Goal: Book appointment/travel/reservation

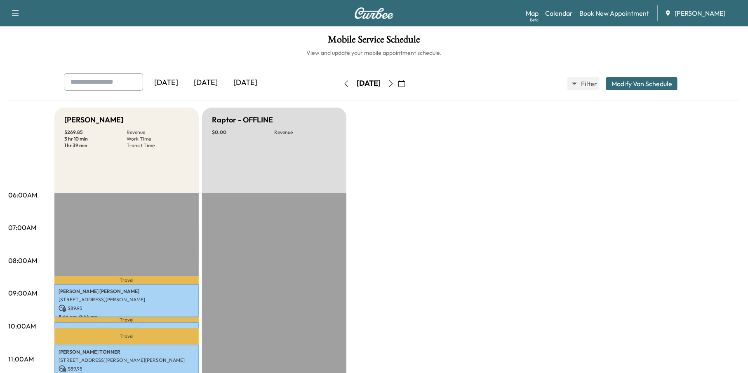
click at [394, 84] on icon "button" at bounding box center [391, 83] width 7 height 7
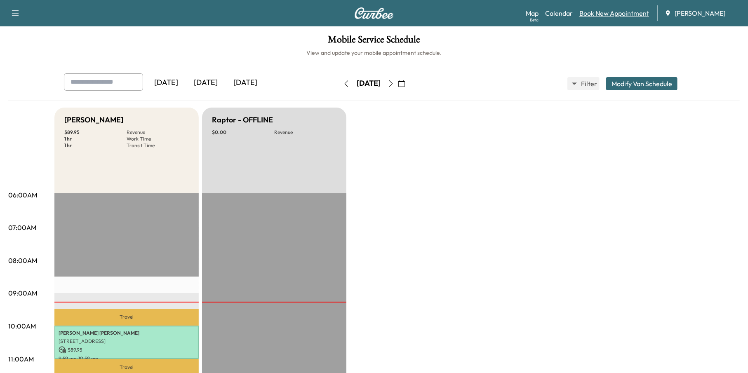
click at [648, 9] on link "Book New Appointment" at bounding box center [615, 13] width 70 height 10
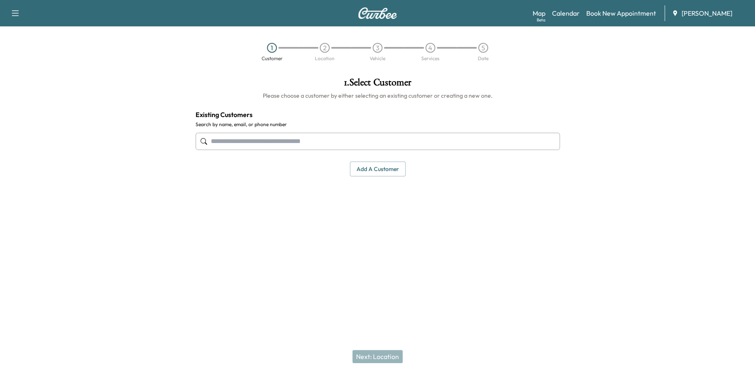
click at [285, 146] on input "text" at bounding box center [378, 141] width 364 height 17
paste input "**********"
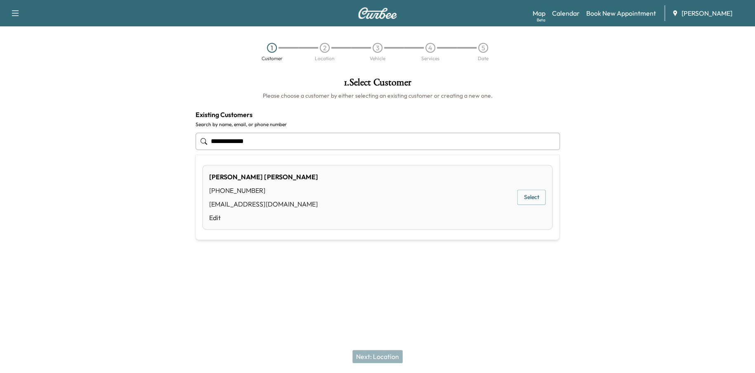
click at [537, 199] on button "Select" at bounding box center [531, 197] width 28 height 15
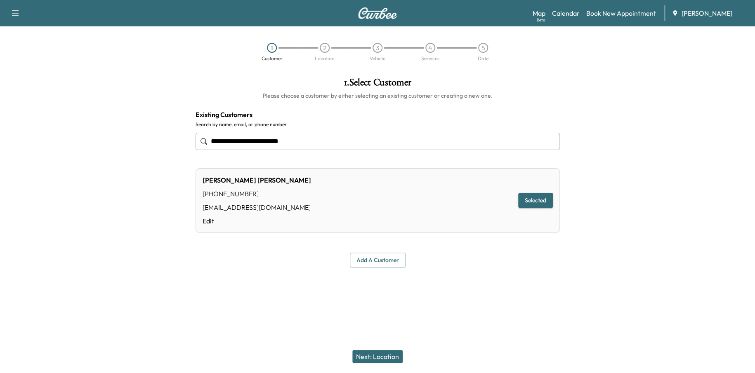
type input "**********"
click at [395, 355] on button "Next: Location" at bounding box center [377, 356] width 50 height 13
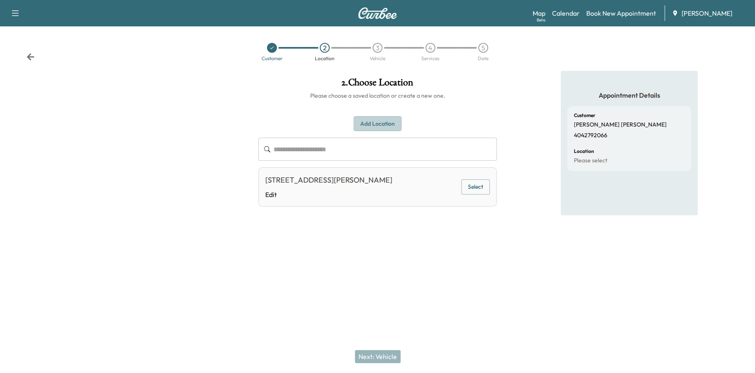
click at [369, 121] on button "Add Location" at bounding box center [378, 123] width 48 height 15
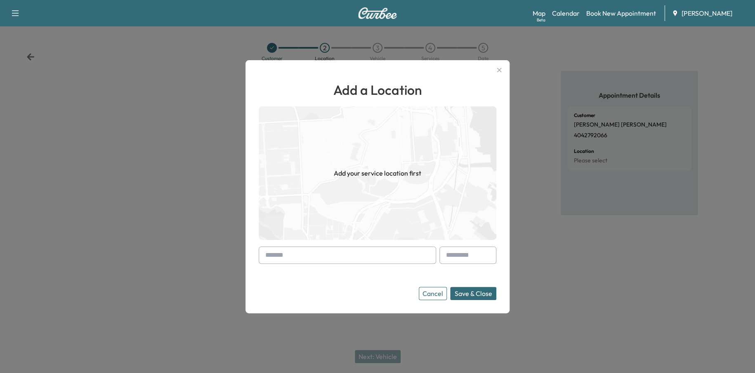
click at [292, 261] on input "text" at bounding box center [347, 255] width 177 height 17
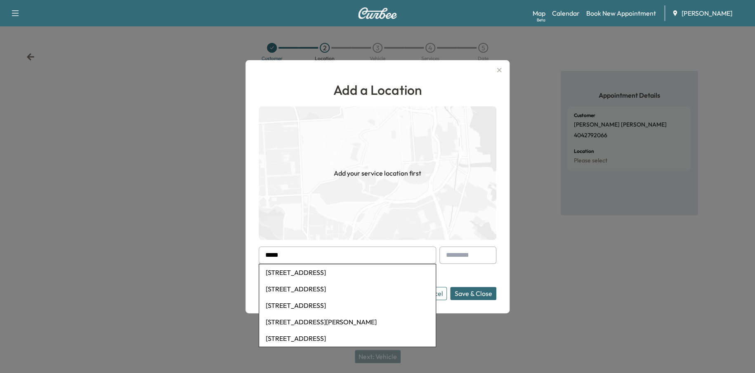
click at [405, 309] on li "4368 North Peachtree Road, Dunwoody, GA, USA" at bounding box center [347, 305] width 177 height 17
type input "**********"
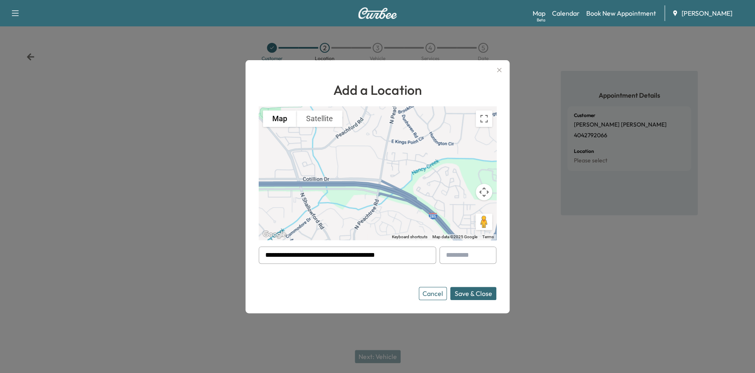
click at [476, 290] on button "Save & Close" at bounding box center [473, 293] width 46 height 13
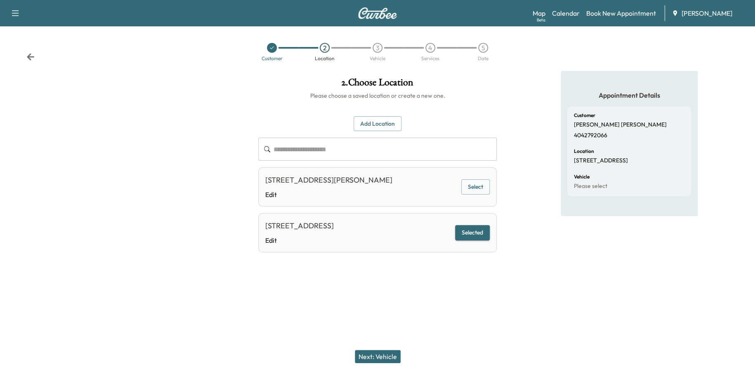
click at [359, 355] on button "Next: Vehicle" at bounding box center [378, 356] width 46 height 13
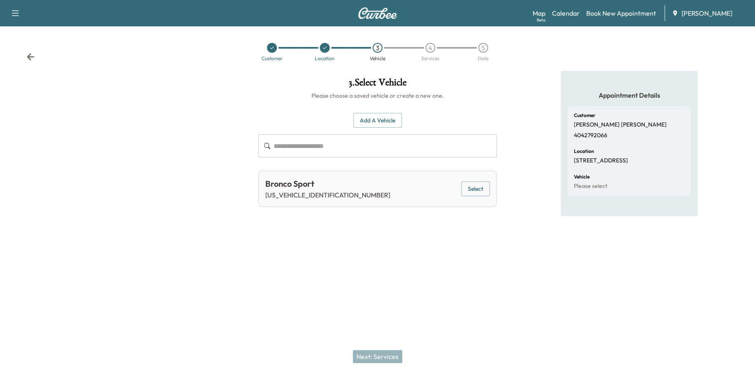
click at [485, 190] on button "Select" at bounding box center [475, 189] width 28 height 15
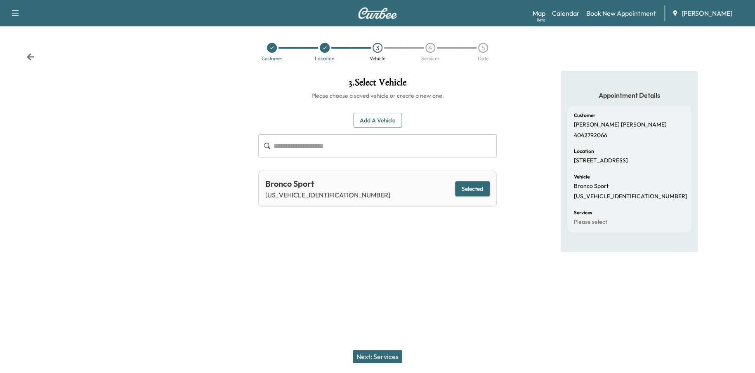
click at [388, 352] on button "Next: Services" at bounding box center [378, 356] width 50 height 13
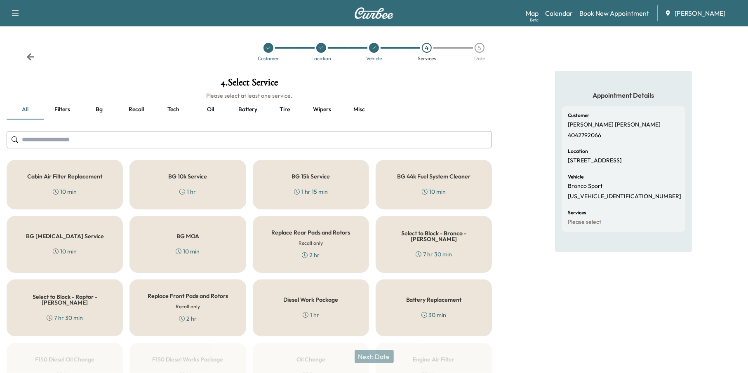
click at [137, 110] on button "Recall" at bounding box center [136, 110] width 37 height 20
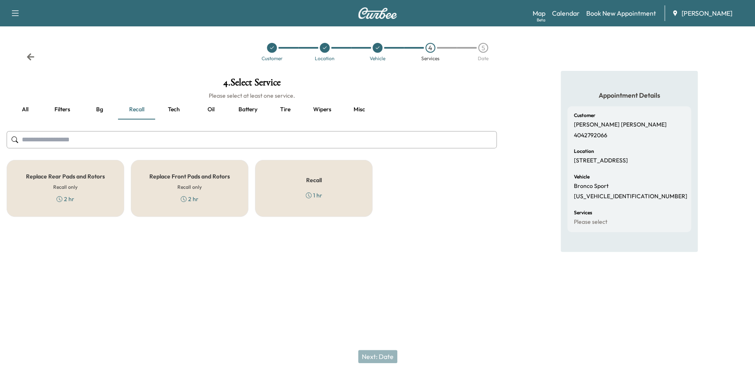
click at [316, 196] on div "1 hr" at bounding box center [314, 195] width 17 height 8
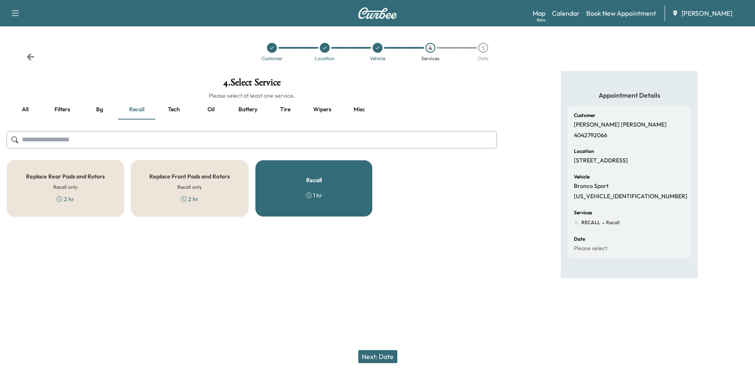
click at [366, 355] on button "Next: Date" at bounding box center [377, 356] width 39 height 13
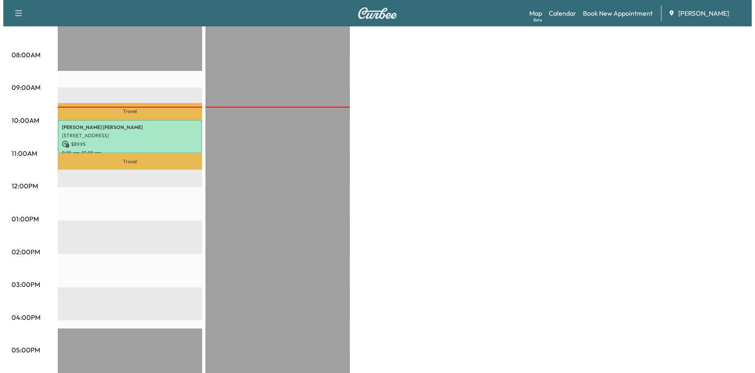
scroll to position [206, 0]
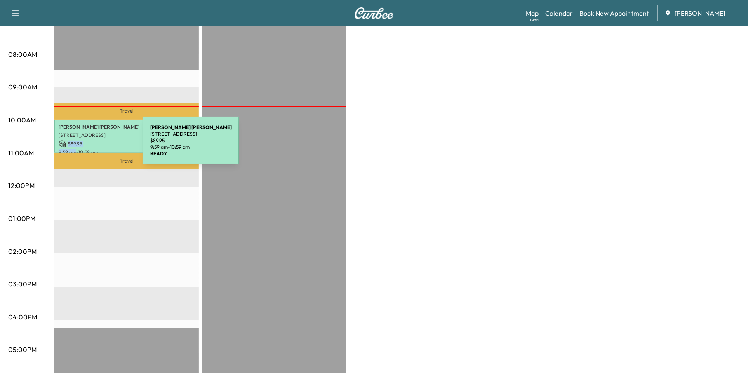
drag, startPoint x: 81, startPoint y: 146, endPoint x: 76, endPoint y: 149, distance: 5.6
click at [76, 149] on div "[PERSON_NAME] [STREET_ADDRESS] $ 89.95 9:59 am - 10:59 am" at bounding box center [126, 136] width 144 height 33
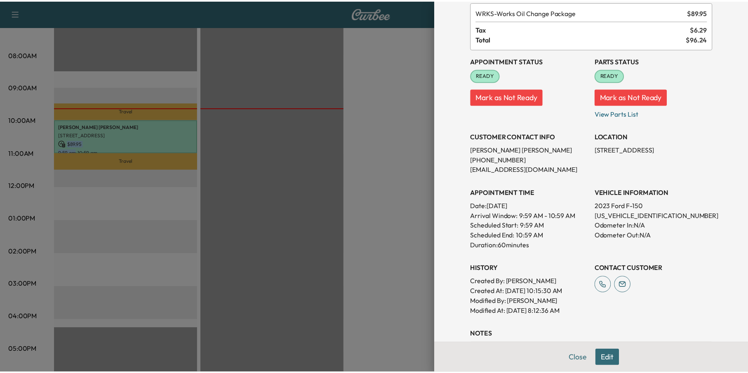
scroll to position [143, 0]
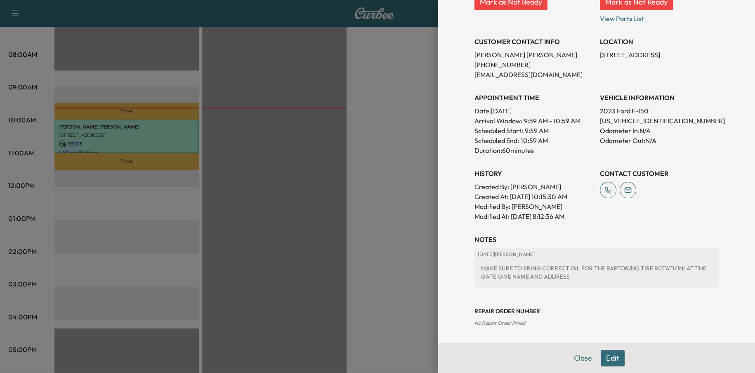
click at [573, 359] on button "Close" at bounding box center [583, 358] width 29 height 17
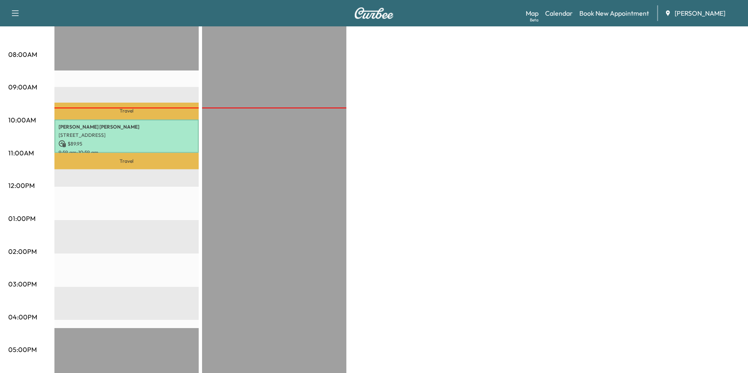
click at [109, 221] on div "Travel [PERSON_NAME] [STREET_ADDRESS] $ 89.95 9:59 am - 10:59 am Travel EST Sta…" at bounding box center [126, 253] width 144 height 533
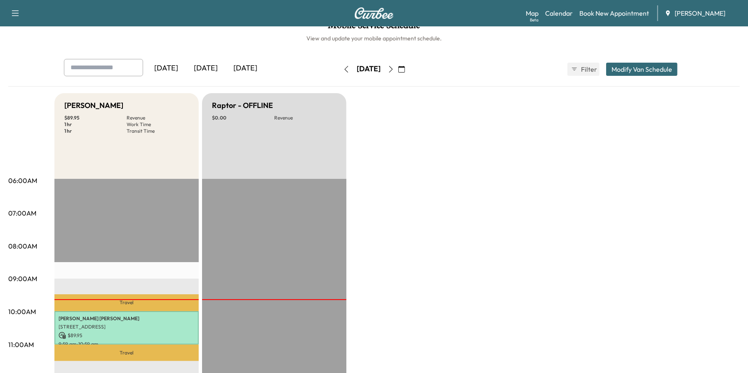
scroll to position [0, 0]
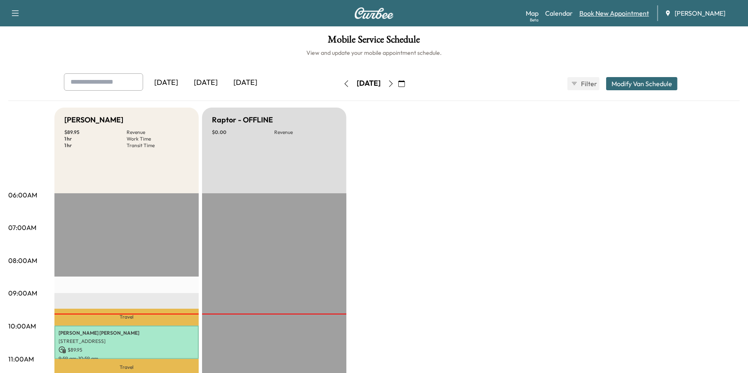
click at [606, 14] on link "Book New Appointment" at bounding box center [615, 13] width 70 height 10
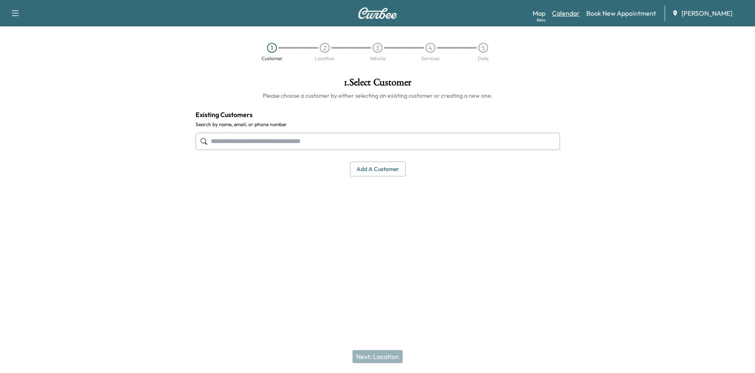
click at [562, 12] on link "Calendar" at bounding box center [566, 13] width 28 height 10
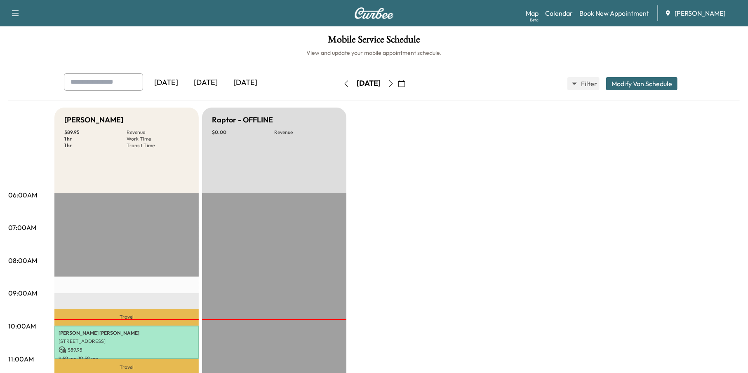
click at [405, 80] on icon "button" at bounding box center [402, 83] width 7 height 7
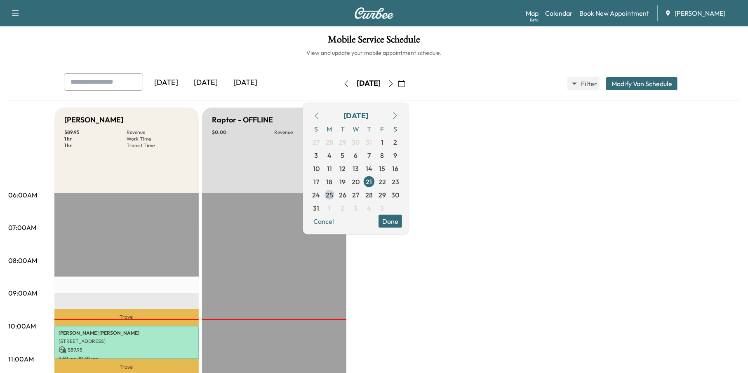
click at [333, 195] on span "25" at bounding box center [329, 195] width 7 height 10
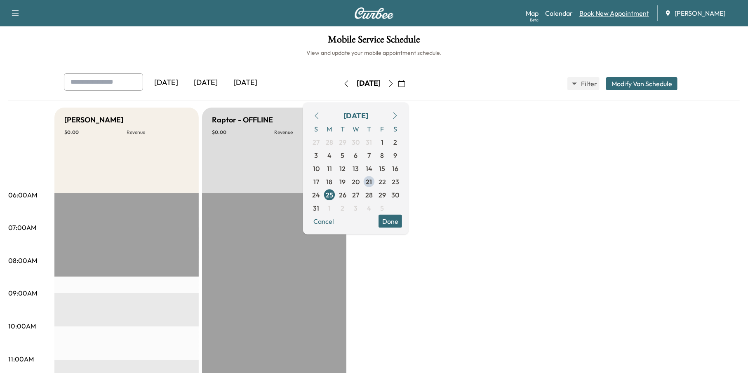
click at [615, 17] on link "Book New Appointment" at bounding box center [615, 13] width 70 height 10
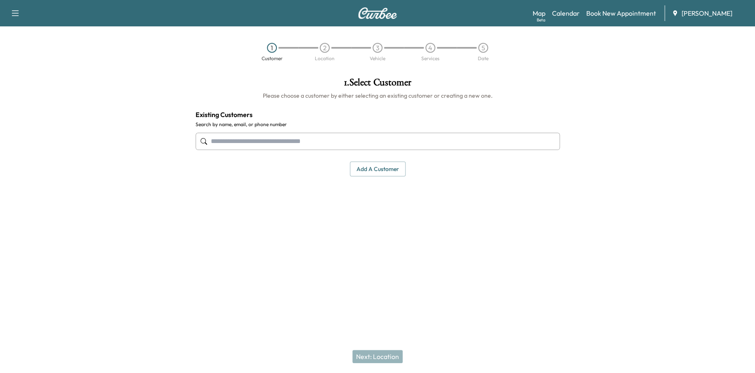
click at [228, 137] on input "text" at bounding box center [378, 141] width 364 height 17
paste input "**********"
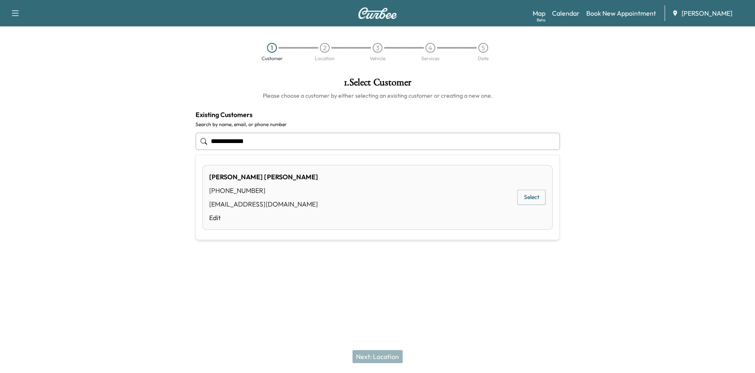
click at [528, 194] on button "Select" at bounding box center [531, 197] width 28 height 15
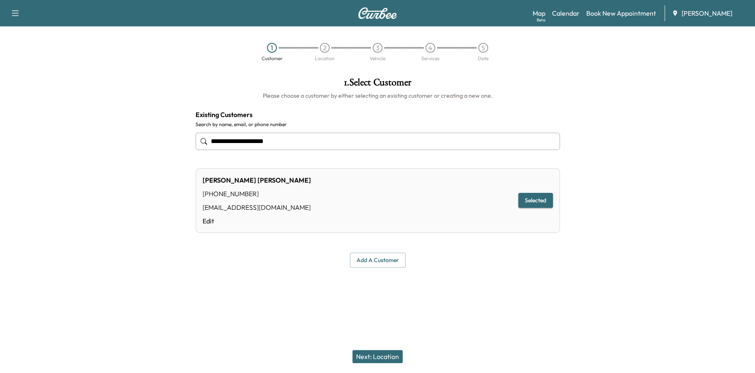
type input "**********"
click at [388, 360] on button "Next: Location" at bounding box center [377, 356] width 50 height 13
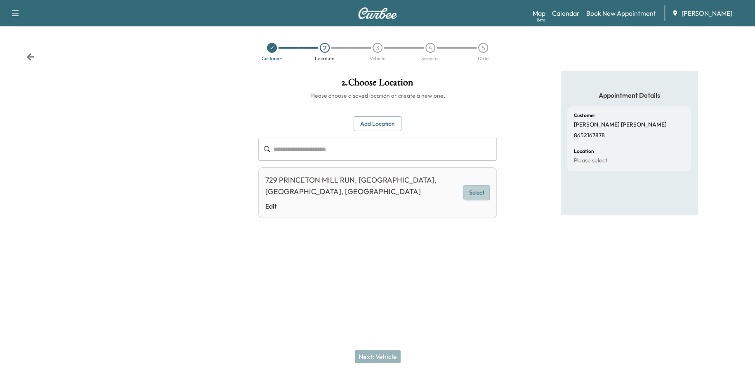
click at [479, 186] on button "Select" at bounding box center [476, 192] width 26 height 15
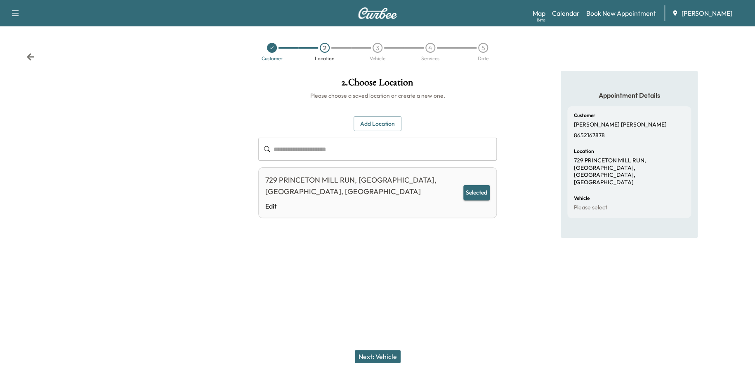
click at [392, 356] on button "Next: Vehicle" at bounding box center [378, 356] width 46 height 13
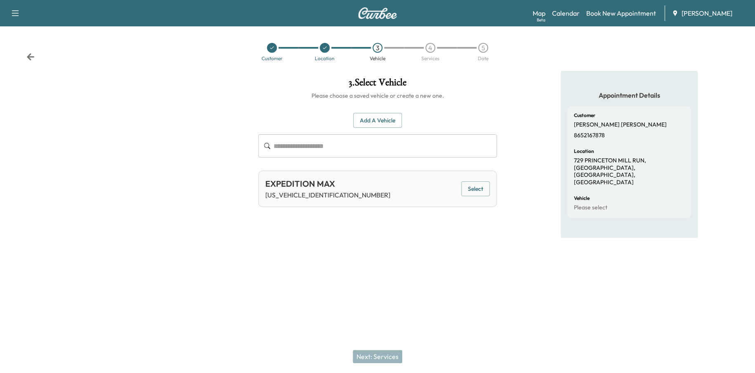
drag, startPoint x: 470, startPoint y: 189, endPoint x: 451, endPoint y: 210, distance: 28.9
click at [470, 189] on button "Select" at bounding box center [475, 189] width 28 height 15
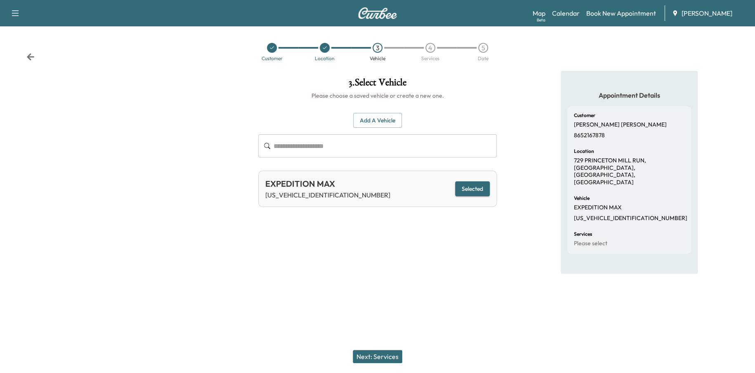
click at [401, 353] on button "Next: Services" at bounding box center [378, 356] width 50 height 13
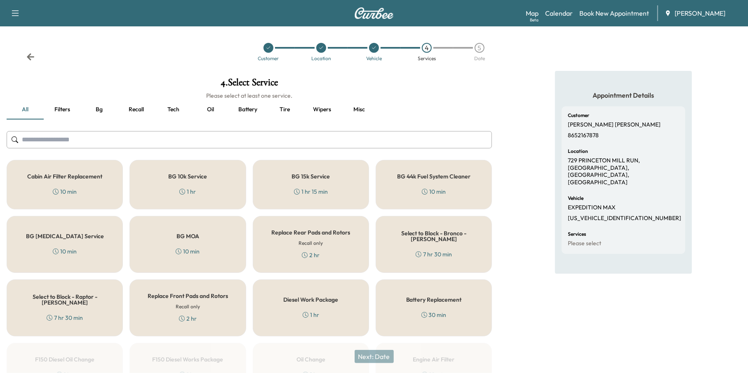
click at [212, 116] on button "Oil" at bounding box center [210, 110] width 37 height 20
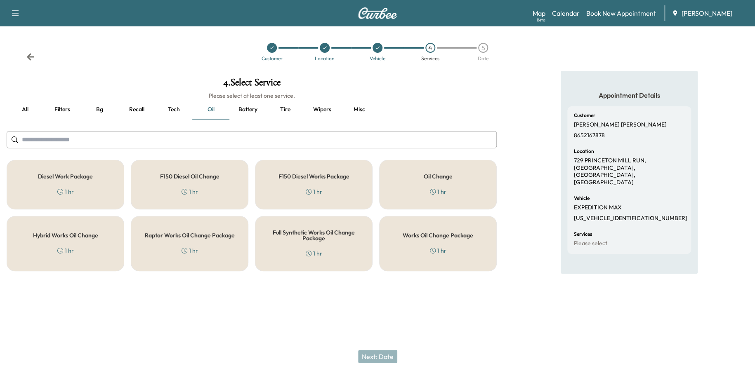
click at [399, 247] on div "Works Oil Change Package 1 hr" at bounding box center [438, 243] width 118 height 55
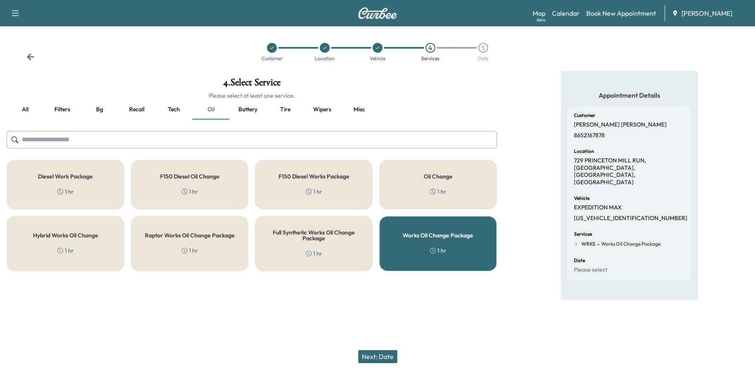
click at [376, 360] on button "Next: Date" at bounding box center [377, 356] width 39 height 13
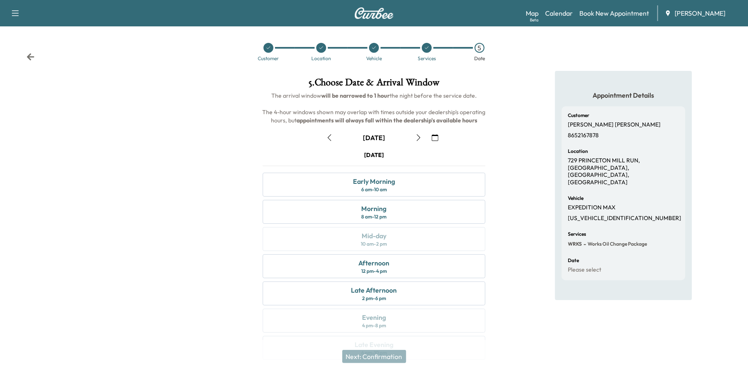
click at [431, 132] on button "button" at bounding box center [435, 137] width 14 height 13
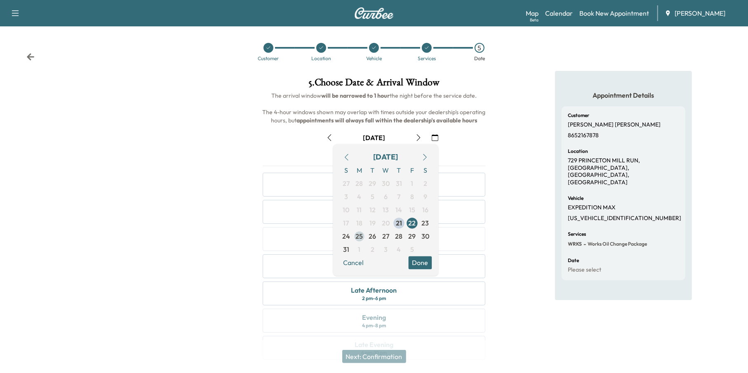
click at [360, 240] on span "25" at bounding box center [359, 237] width 7 height 10
click at [425, 259] on button "Done" at bounding box center [421, 263] width 24 height 13
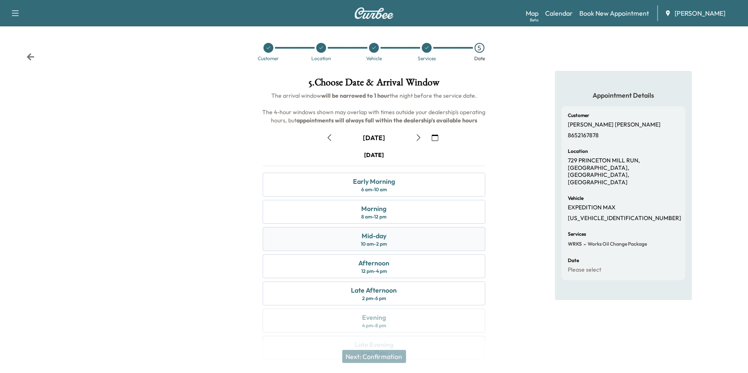
click at [407, 244] on div "Mid-day 10 am - 2 pm" at bounding box center [374, 239] width 223 height 24
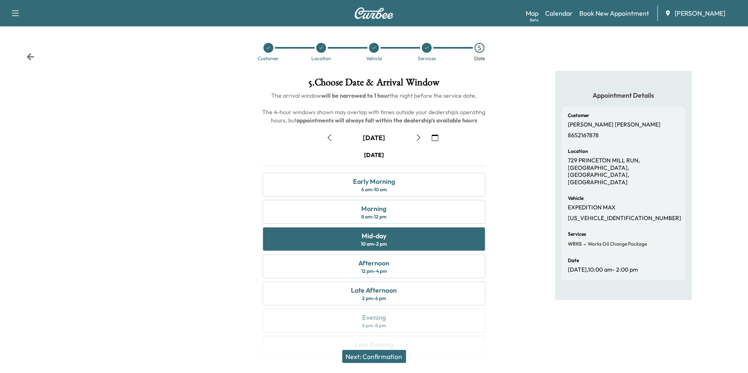
click at [382, 360] on button "Next: Confirmation" at bounding box center [374, 356] width 64 height 13
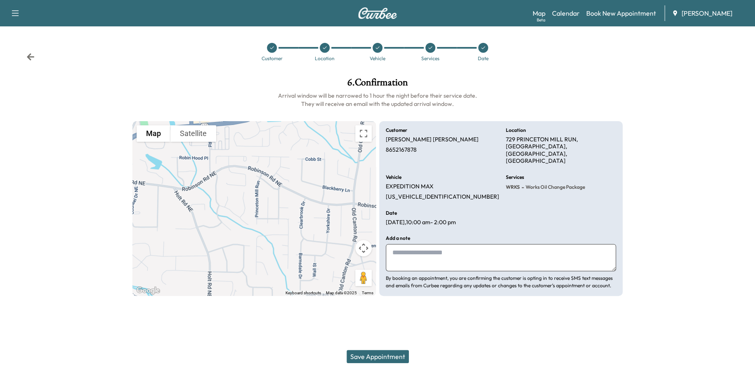
click at [383, 352] on button "Save Appointment" at bounding box center [378, 356] width 62 height 13
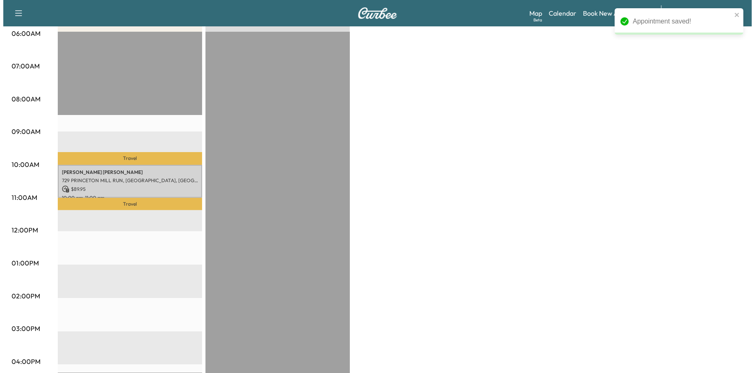
scroll to position [165, 0]
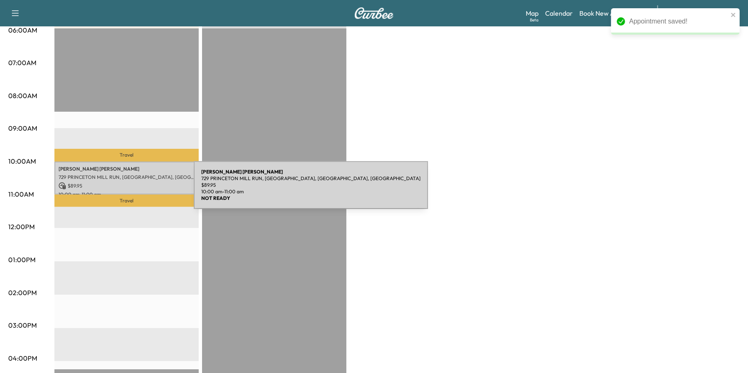
click at [132, 191] on p "10:00 am - 11:00 am" at bounding box center [127, 194] width 136 height 7
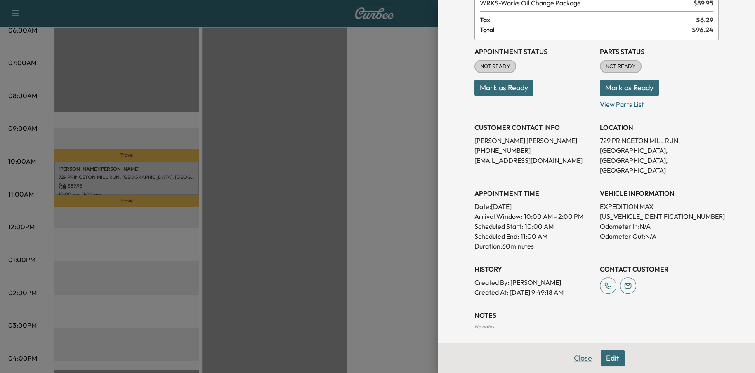
scroll to position [42, 0]
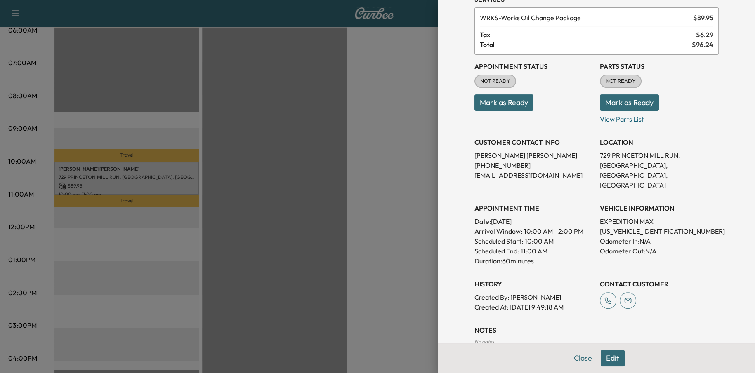
click at [601, 356] on button "Edit" at bounding box center [613, 358] width 24 height 17
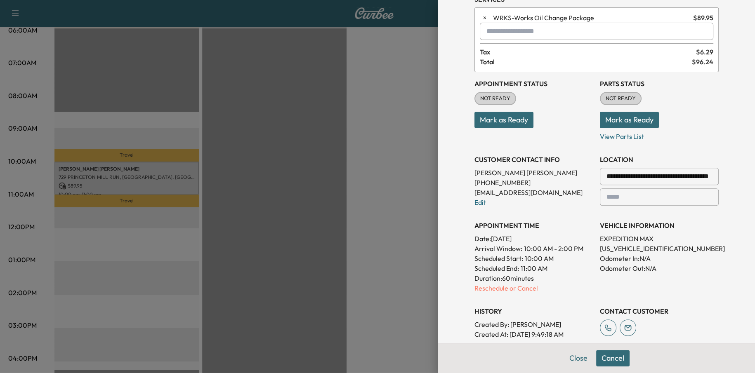
click at [528, 162] on h3 "CUSTOMER CONTACT INFO" at bounding box center [533, 160] width 119 height 10
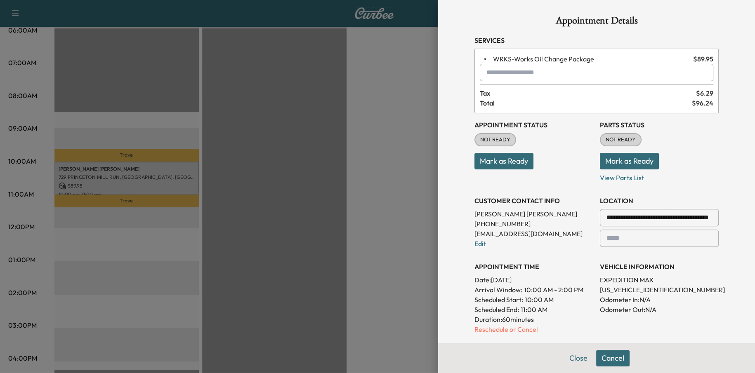
scroll to position [0, 0]
drag, startPoint x: 546, startPoint y: 236, endPoint x: 464, endPoint y: 236, distance: 81.7
click at [465, 236] on div "**********" at bounding box center [597, 266] width 264 height 533
drag, startPoint x: 487, startPoint y: 235, endPoint x: 421, endPoint y: 237, distance: 65.6
click at [421, 237] on div at bounding box center [377, 186] width 755 height 373
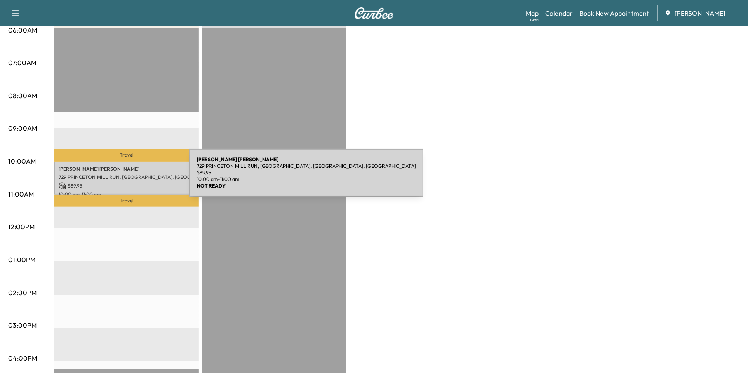
drag, startPoint x: 127, startPoint y: 178, endPoint x: 124, endPoint y: 170, distance: 8.5
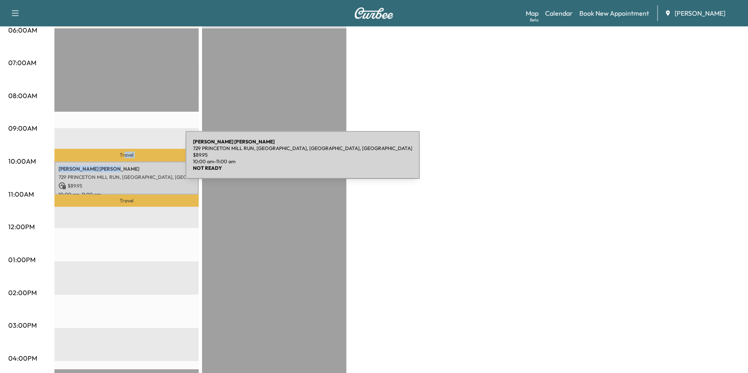
drag, startPoint x: 124, startPoint y: 170, endPoint x: 124, endPoint y: 160, distance: 9.9
click at [124, 160] on div "Travel [PERSON_NAME] [PERSON_NAME] 729 [GEOGRAPHIC_DATA], [GEOGRAPHIC_DATA], [G…" at bounding box center [126, 294] width 144 height 533
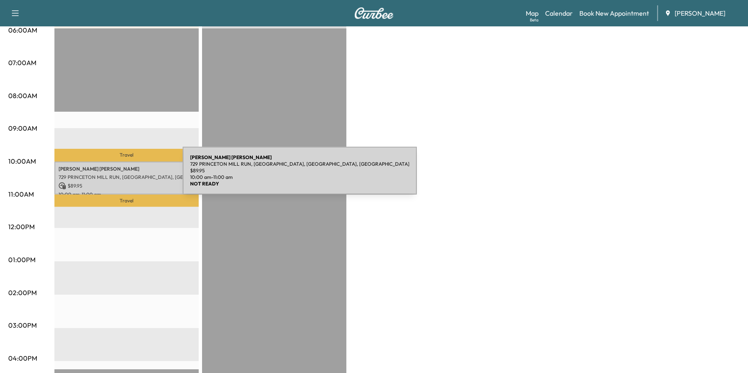
click at [121, 176] on p "729 PRINCETON MILL RUN, [GEOGRAPHIC_DATA], [GEOGRAPHIC_DATA], [GEOGRAPHIC_DATA]" at bounding box center [127, 177] width 136 height 7
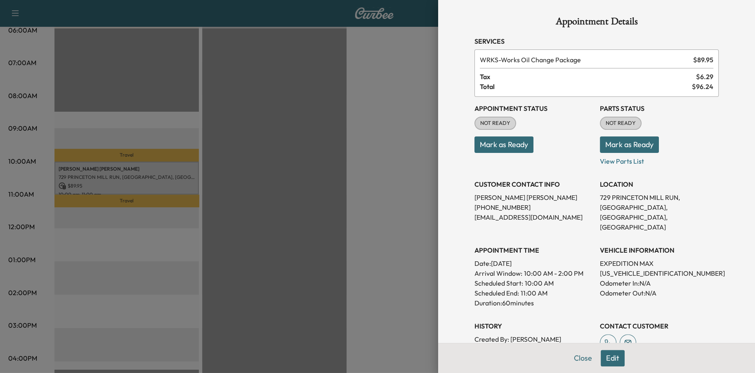
click at [602, 359] on button "Edit" at bounding box center [613, 358] width 24 height 17
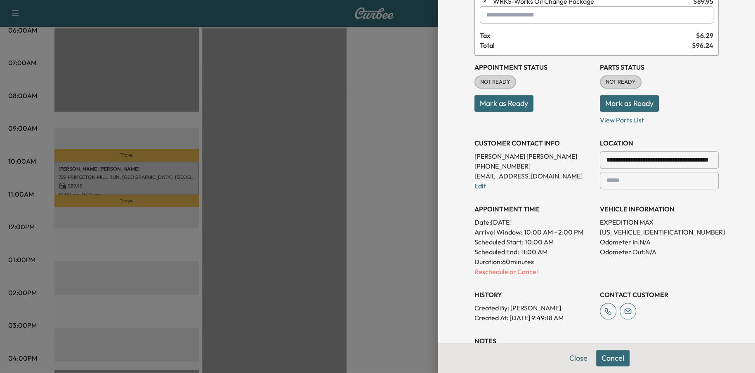
scroll to position [190, 0]
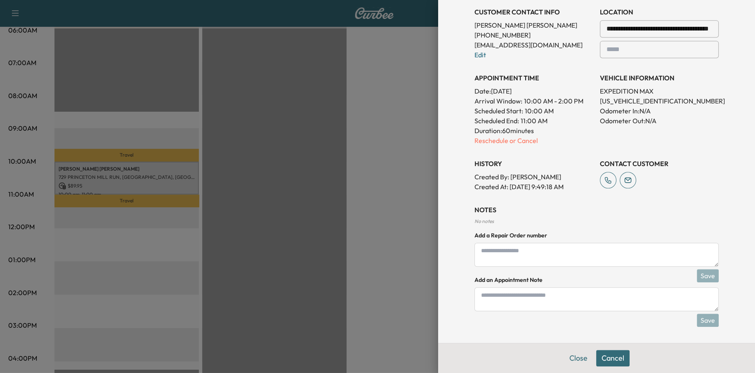
click at [625, 180] on icon at bounding box center [628, 179] width 7 height 5
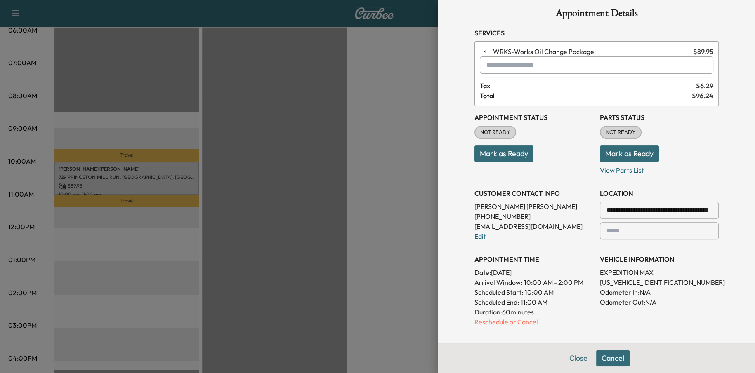
scroll to position [0, 0]
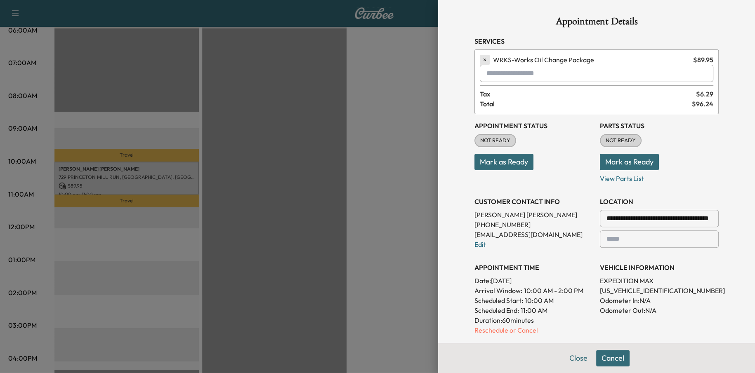
click at [482, 58] on icon "button" at bounding box center [485, 60] width 6 height 6
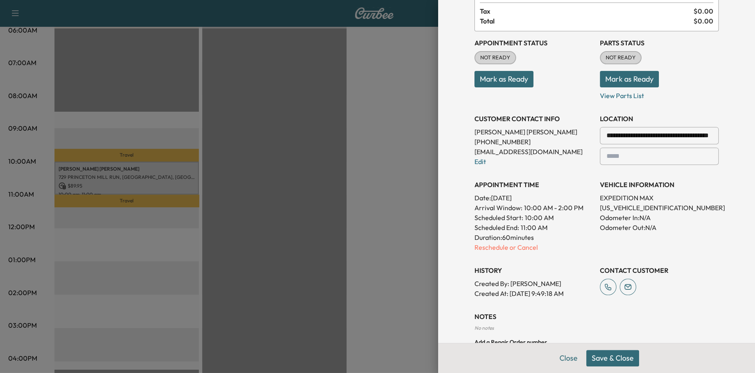
scroll to position [186, 0]
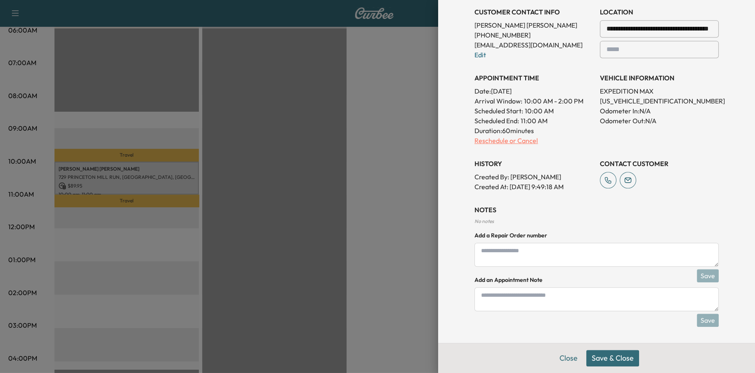
click at [487, 139] on p "Reschedule or Cancel" at bounding box center [533, 141] width 119 height 10
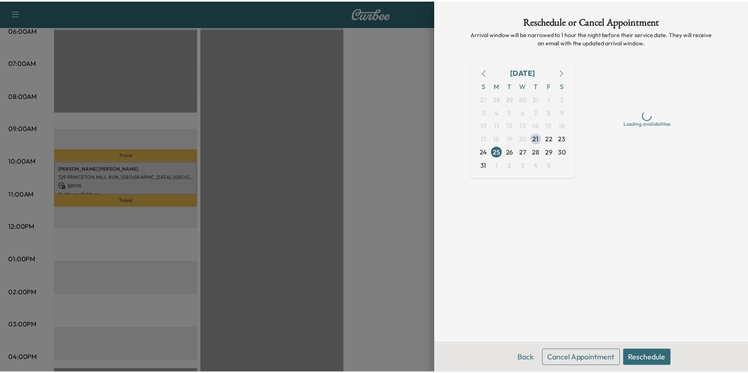
scroll to position [0, 0]
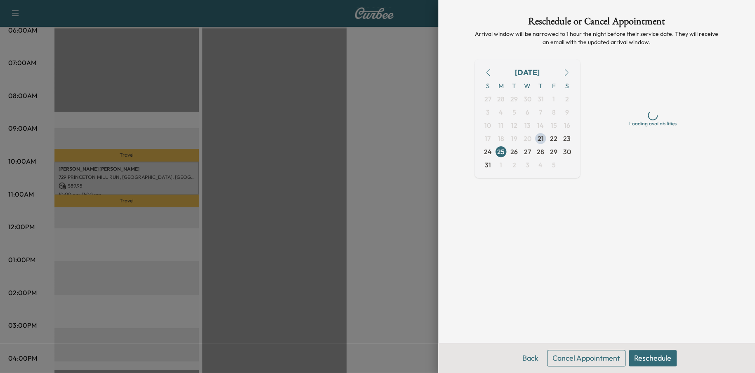
click at [595, 350] on button "Cancel Appointment" at bounding box center [586, 358] width 78 height 17
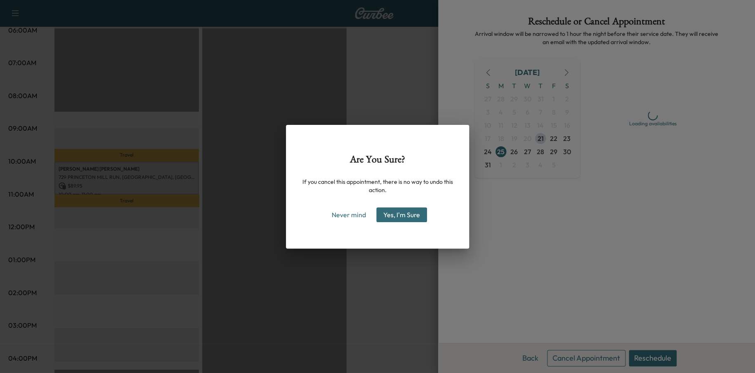
click at [412, 212] on button "Yes, I'm Sure" at bounding box center [401, 215] width 51 height 15
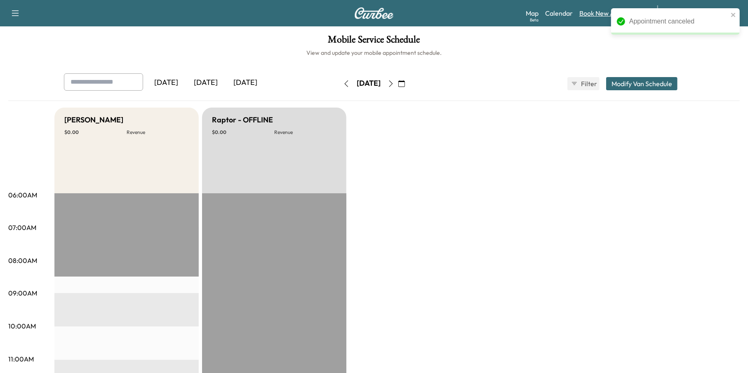
click at [588, 17] on link "Book New Appointment" at bounding box center [615, 13] width 70 height 10
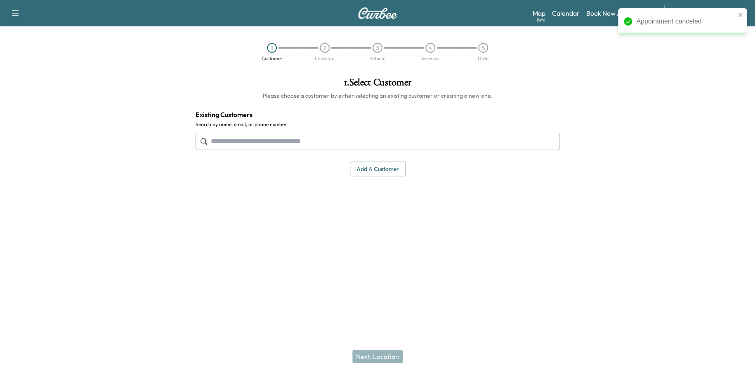
paste input "**********"
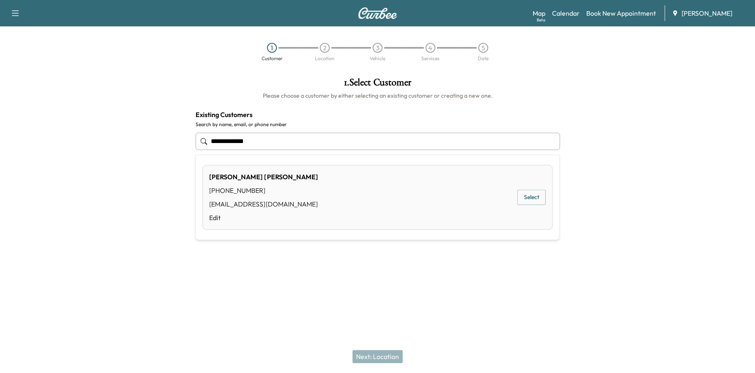
click at [206, 218] on div "[PERSON_NAME] [PERSON_NAME] [PHONE_NUMBER] [EMAIL_ADDRESS][DOMAIN_NAME] Edit Se…" at bounding box center [377, 197] width 350 height 65
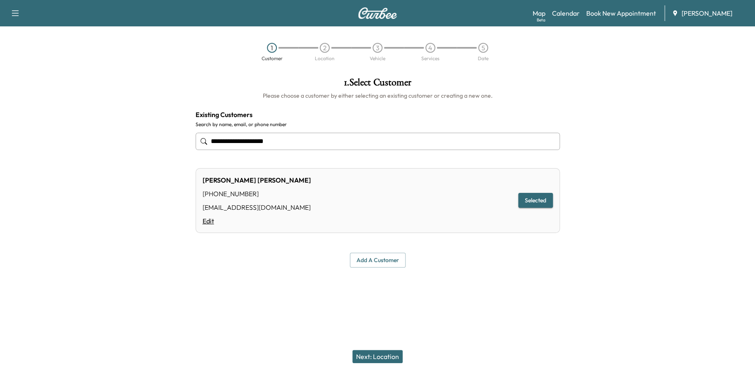
type input "**********"
click at [212, 217] on link "Edit" at bounding box center [257, 221] width 109 height 10
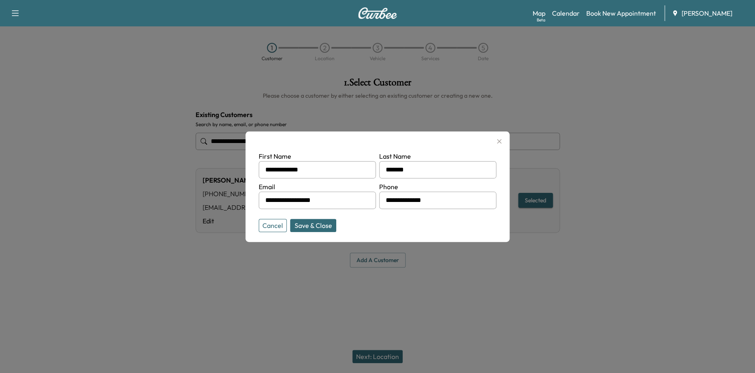
drag, startPoint x: 338, startPoint y: 206, endPoint x: 244, endPoint y: 205, distance: 94.1
click at [244, 205] on div "**********" at bounding box center [377, 186] width 755 height 373
paste input "**********"
type input "**********"
click at [333, 168] on input "**********" at bounding box center [317, 169] width 117 height 17
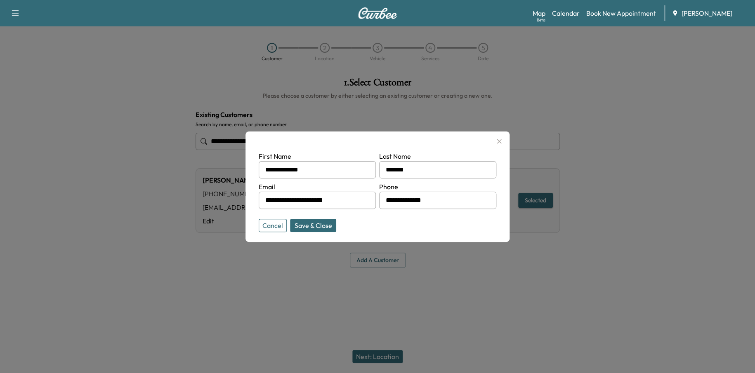
click at [326, 227] on button "Save & Close" at bounding box center [313, 225] width 46 height 13
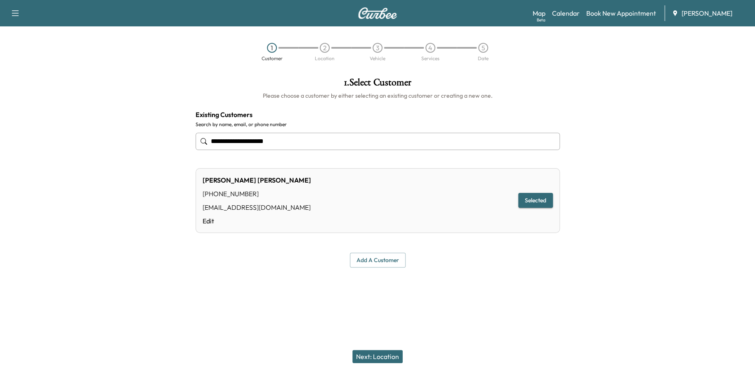
click at [392, 359] on button "Next: Location" at bounding box center [377, 356] width 50 height 13
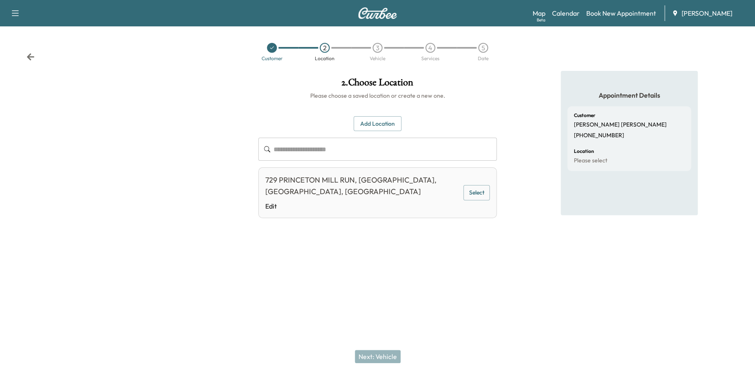
click at [475, 185] on button "Select" at bounding box center [476, 192] width 26 height 15
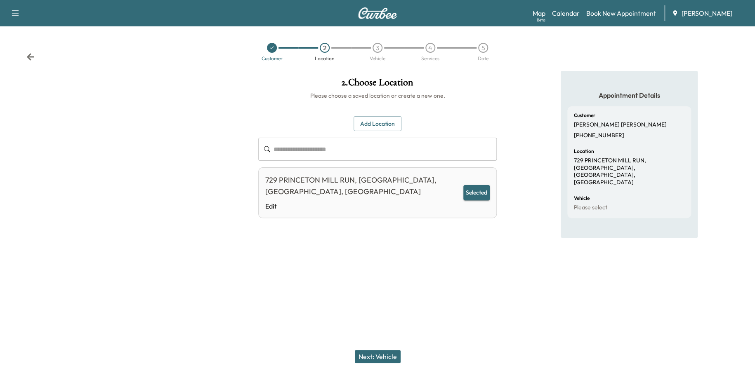
click at [375, 355] on button "Next: Vehicle" at bounding box center [378, 356] width 46 height 13
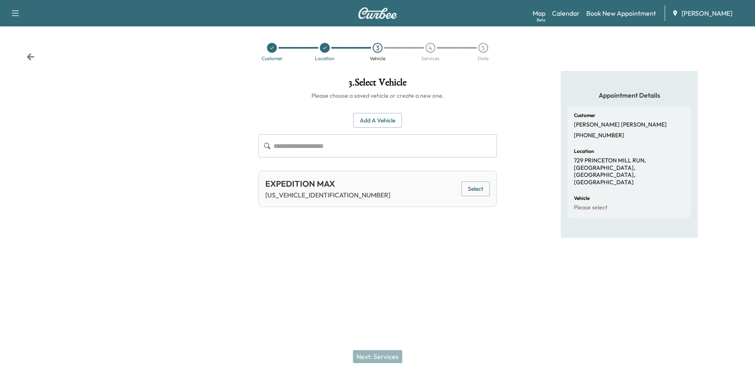
click at [477, 187] on button "Select" at bounding box center [475, 189] width 28 height 15
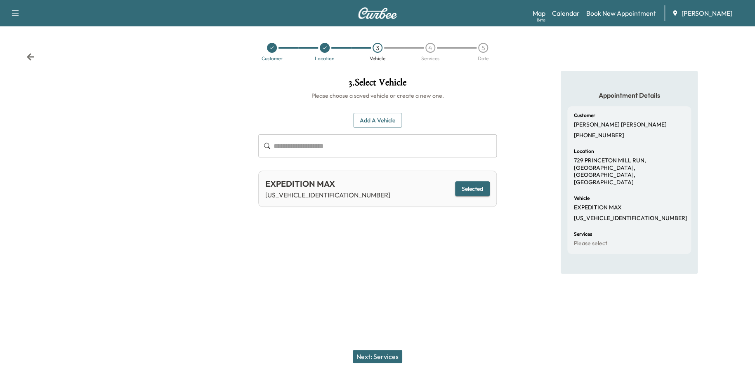
click at [379, 356] on button "Next: Services" at bounding box center [378, 356] width 50 height 13
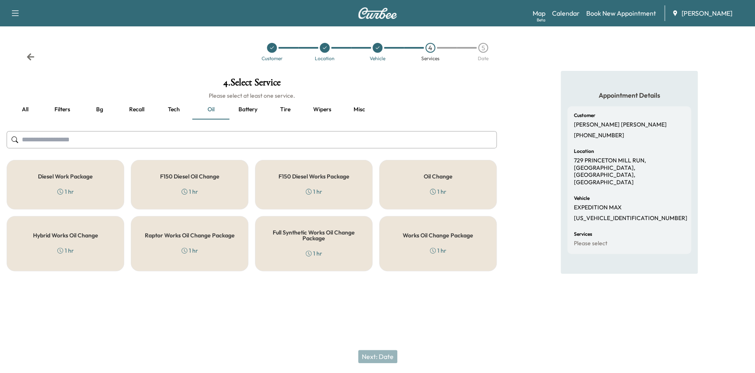
click at [408, 256] on div "Works Oil Change Package 1 hr" at bounding box center [438, 243] width 118 height 55
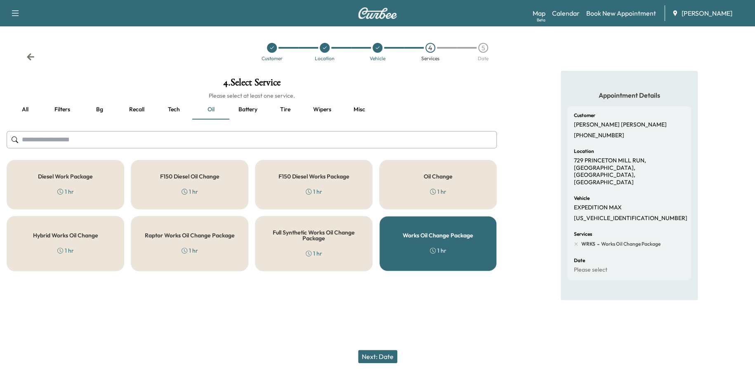
click at [371, 356] on button "Next: Date" at bounding box center [377, 356] width 39 height 13
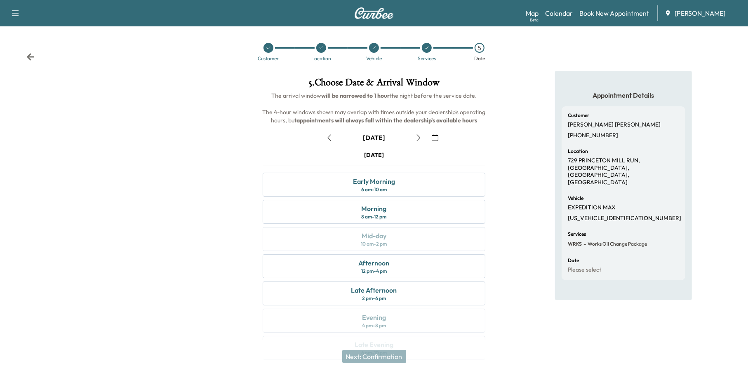
click at [431, 134] on button "button" at bounding box center [435, 137] width 14 height 13
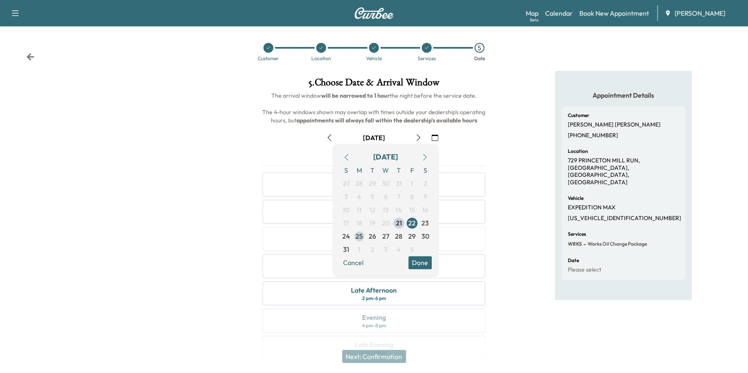
click at [362, 239] on span "25" at bounding box center [359, 237] width 7 height 10
click at [413, 257] on button "Done" at bounding box center [421, 263] width 24 height 13
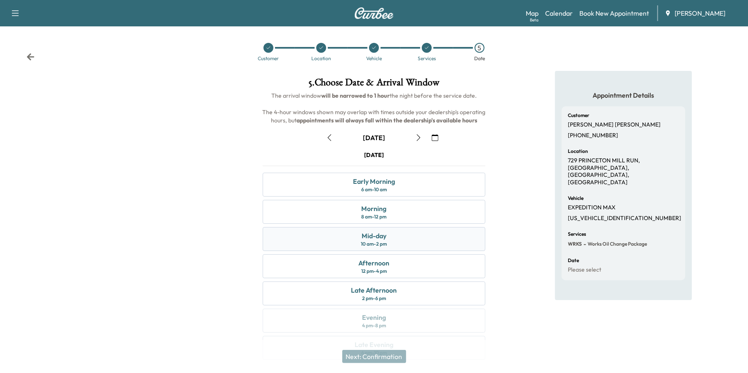
click at [381, 234] on div "Mid-day" at bounding box center [374, 236] width 25 height 10
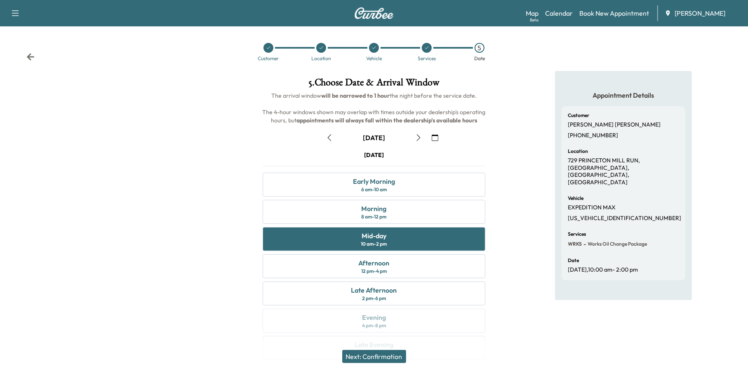
click at [384, 357] on button "Next: Confirmation" at bounding box center [374, 356] width 64 height 13
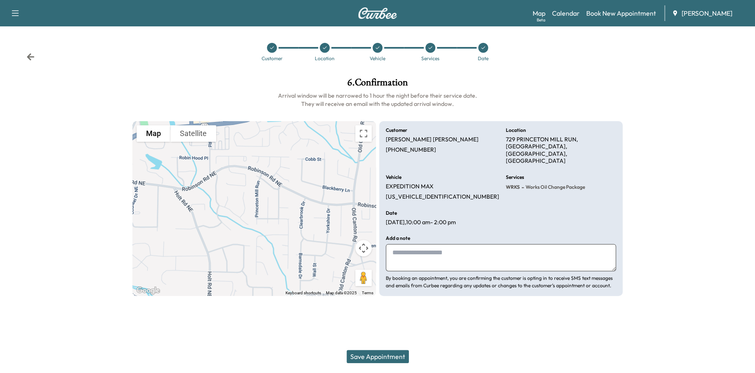
click at [362, 354] on button "Save Appointment" at bounding box center [378, 356] width 62 height 13
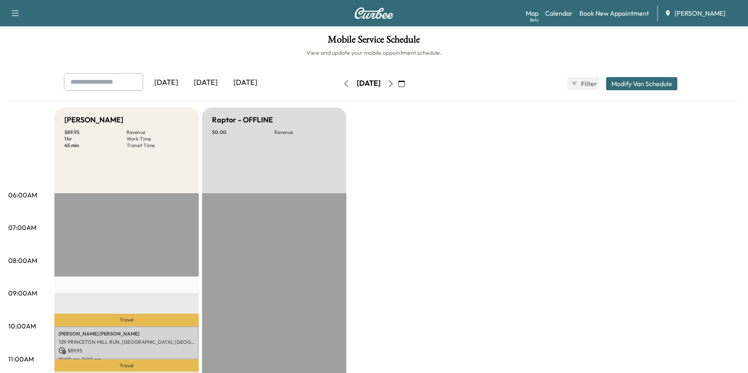
click at [405, 83] on icon "button" at bounding box center [402, 83] width 7 height 7
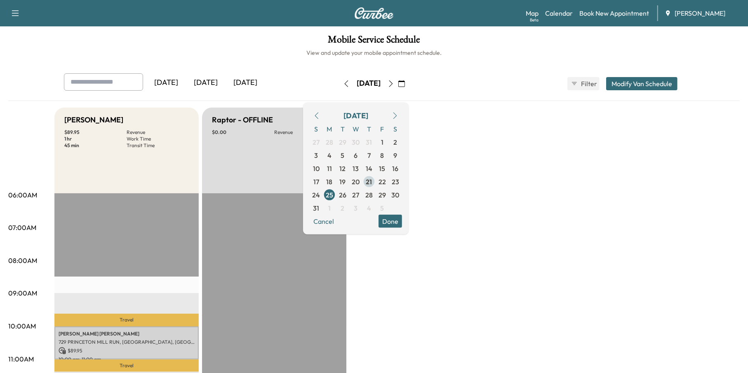
click at [373, 179] on span "21" at bounding box center [369, 182] width 6 height 10
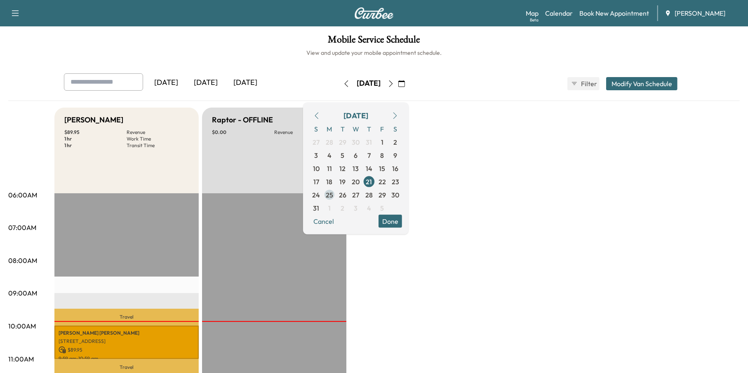
click at [336, 195] on span "25" at bounding box center [329, 194] width 13 height 13
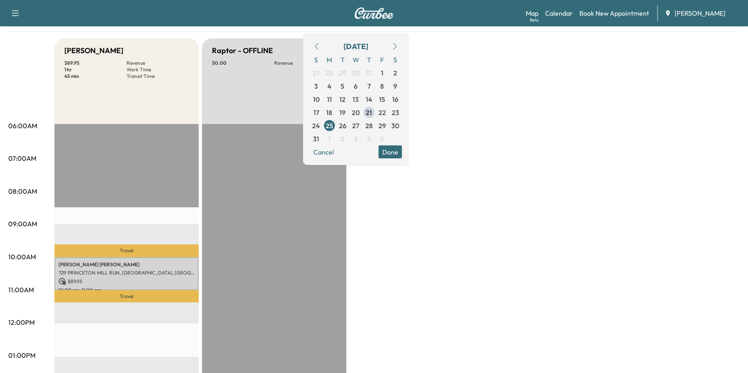
scroll to position [83, 0]
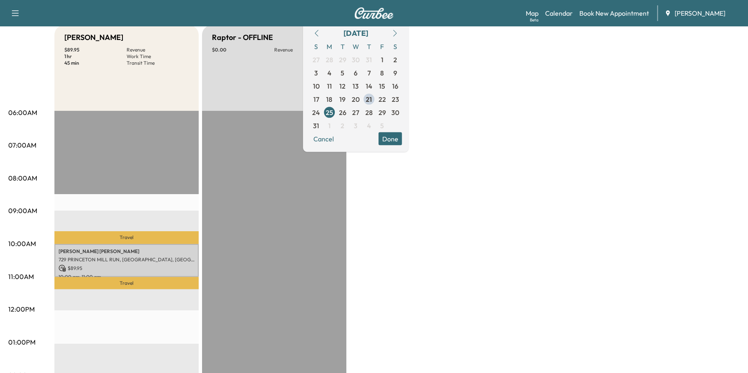
click at [107, 216] on div "Travel [PERSON_NAME] [PERSON_NAME] 729 [GEOGRAPHIC_DATA], [GEOGRAPHIC_DATA], [G…" at bounding box center [126, 377] width 144 height 533
click at [347, 110] on span "26" at bounding box center [342, 112] width 7 height 10
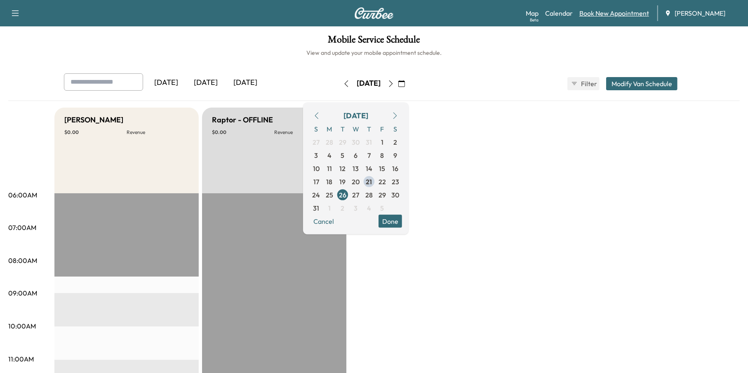
click at [602, 12] on link "Book New Appointment" at bounding box center [615, 13] width 70 height 10
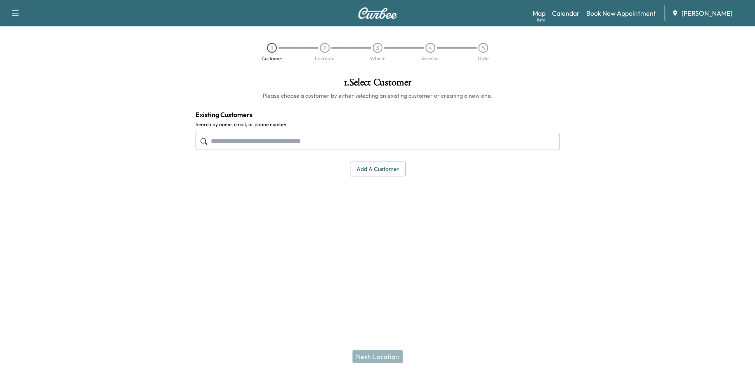
paste input "**********"
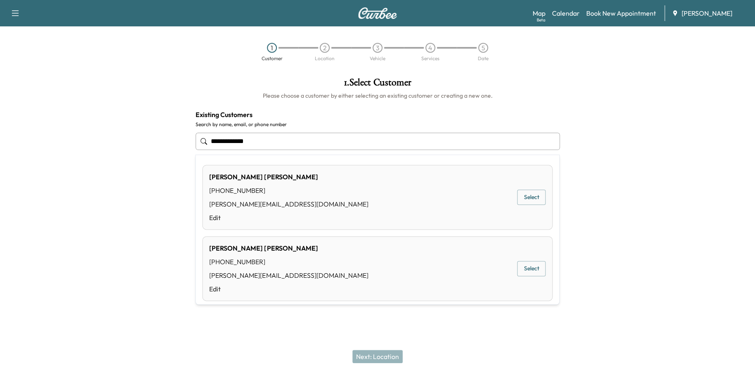
type input "**********"
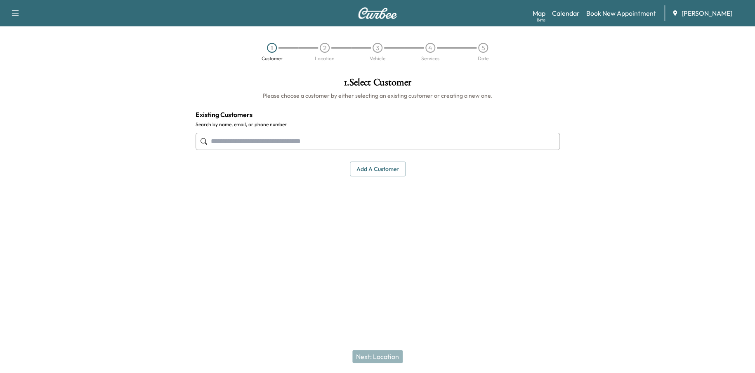
paste input "**********"
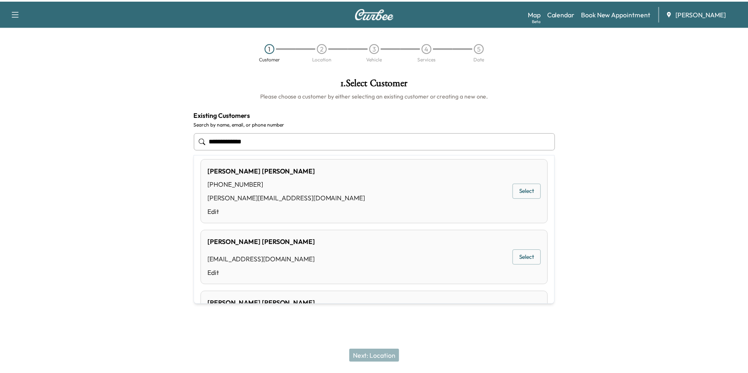
scroll to position [139, 0]
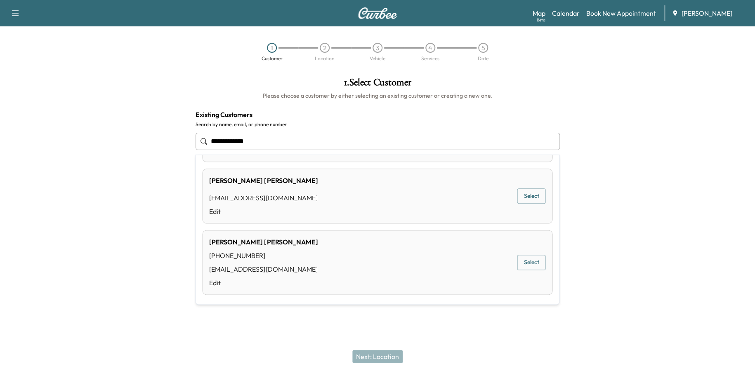
type input "**********"
click at [308, 340] on div "Next: Location" at bounding box center [377, 356] width 755 height 33
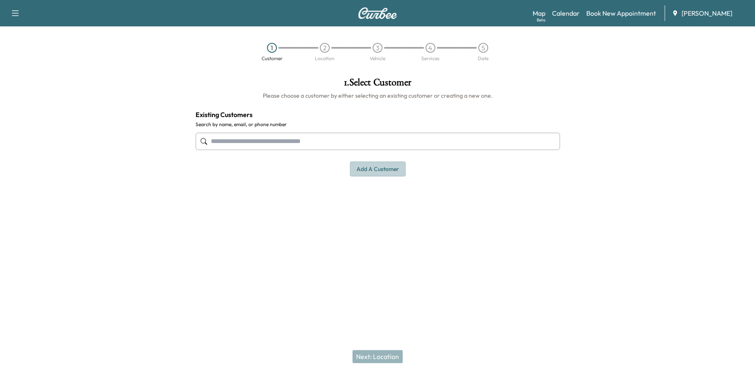
click at [373, 168] on button "Add a customer" at bounding box center [378, 169] width 56 height 15
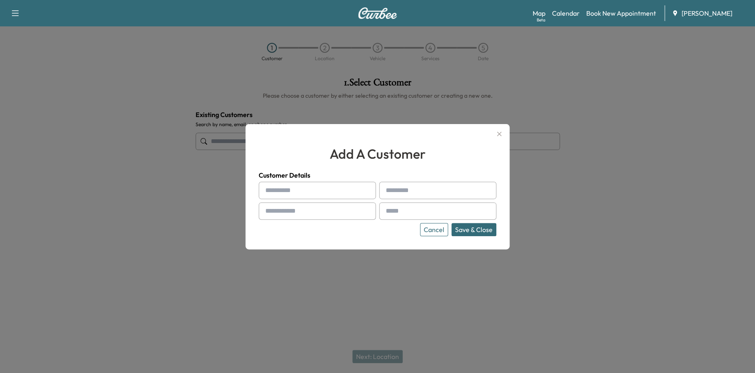
click at [309, 190] on input "text" at bounding box center [317, 190] width 117 height 17
type input "*"
type input "********"
click at [426, 191] on input "text" at bounding box center [437, 190] width 117 height 17
type input "********"
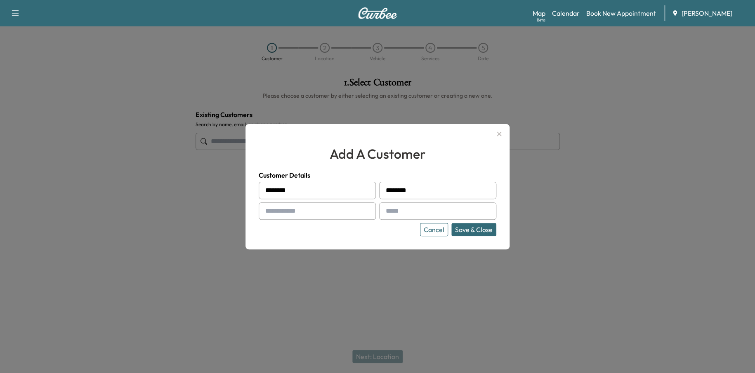
click at [325, 212] on input "text" at bounding box center [317, 211] width 117 height 17
drag, startPoint x: 271, startPoint y: 213, endPoint x: 258, endPoint y: 206, distance: 14.2
click at [258, 206] on div "add a customer Customer Details ******** ******** Cancel Save & Close" at bounding box center [377, 186] width 264 height 125
drag, startPoint x: 264, startPoint y: 211, endPoint x: 258, endPoint y: 204, distance: 9.4
click at [257, 203] on div "add a customer Customer Details ******** ******** Cancel Save & Close" at bounding box center [377, 186] width 264 height 125
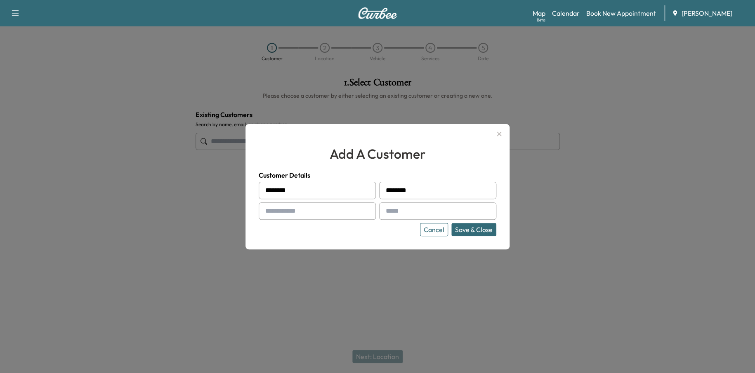
click at [265, 211] on div at bounding box center [267, 211] width 10 height 10
click at [278, 214] on input "text" at bounding box center [317, 211] width 117 height 17
paste input "**********"
type input "**********"
click at [394, 210] on input "text" at bounding box center [437, 211] width 117 height 17
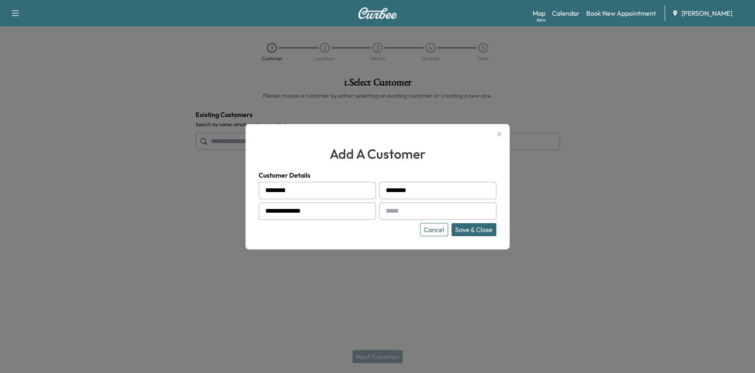
paste input "**********"
type input "**********"
click at [479, 230] on button "Save & Close" at bounding box center [473, 229] width 45 height 13
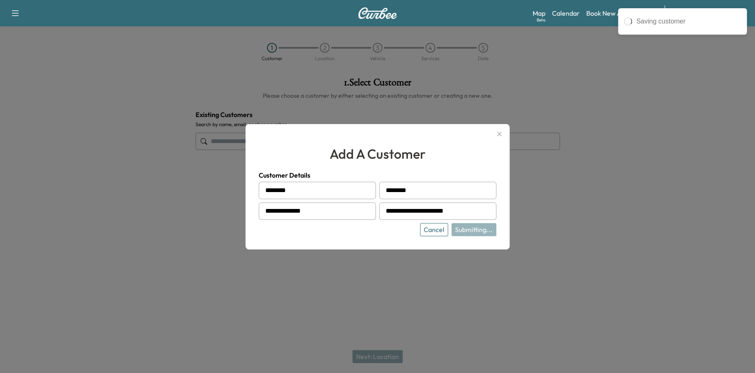
type input "**********"
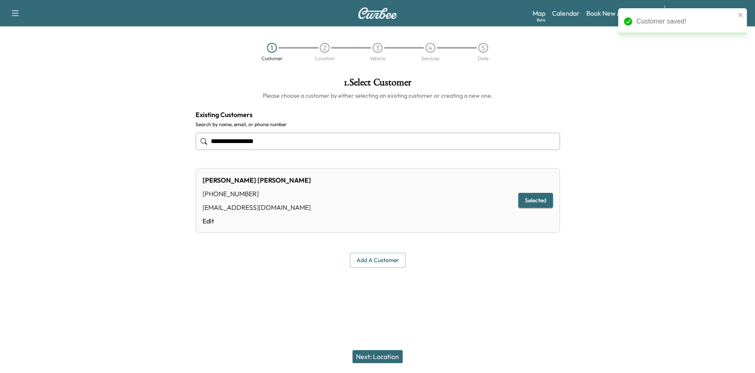
click at [368, 354] on button "Next: Location" at bounding box center [377, 356] width 50 height 13
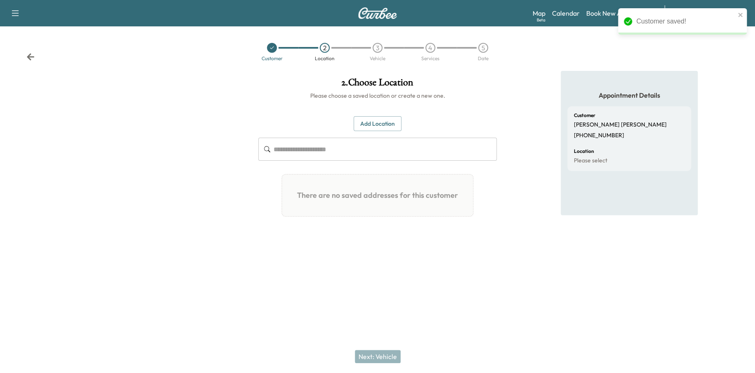
click at [372, 124] on button "Add Location" at bounding box center [378, 123] width 48 height 15
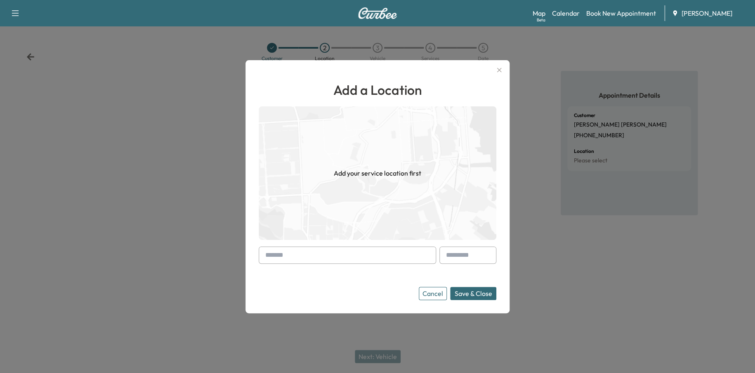
click at [294, 253] on input "text" at bounding box center [347, 255] width 177 height 17
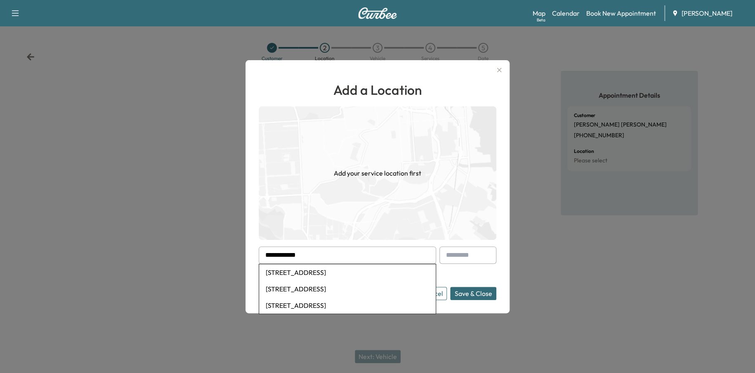
click at [336, 271] on li "[STREET_ADDRESS]" at bounding box center [347, 272] width 177 height 17
type input "**********"
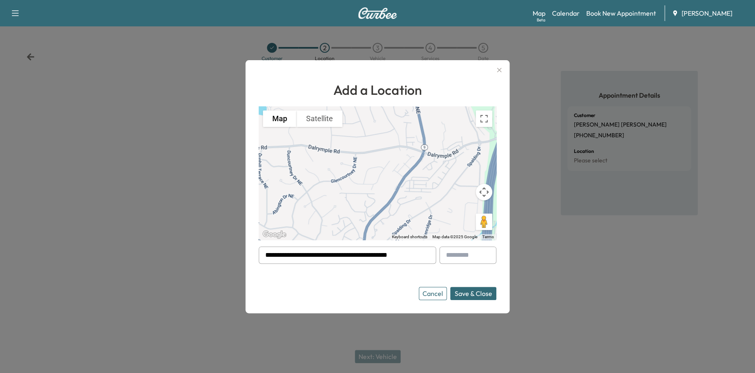
click at [487, 293] on button "Save & Close" at bounding box center [473, 293] width 46 height 13
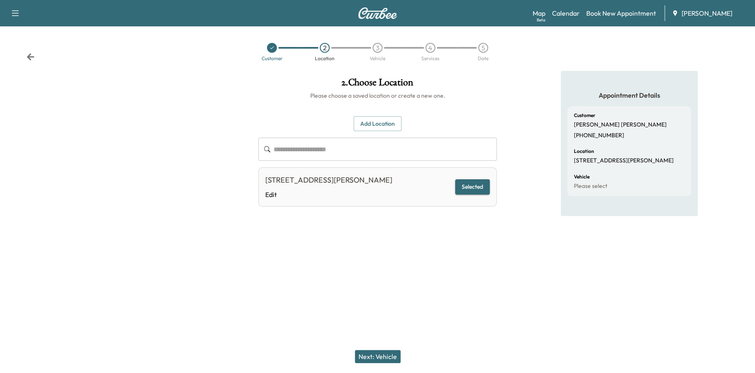
click at [383, 354] on button "Next: Vehicle" at bounding box center [378, 356] width 46 height 13
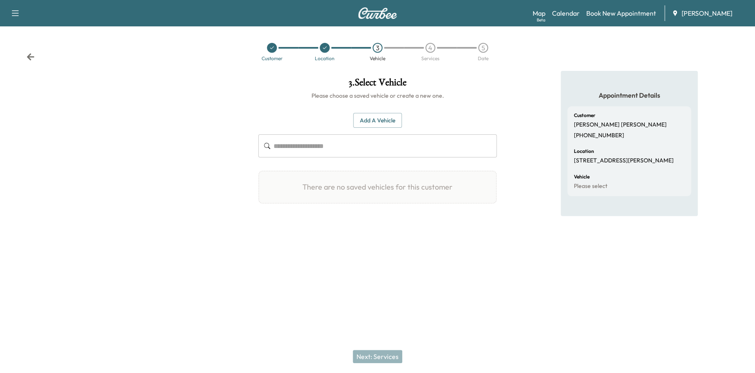
drag, startPoint x: 385, startPoint y: 123, endPoint x: 372, endPoint y: 130, distance: 15.1
click at [385, 122] on button "Add a Vehicle" at bounding box center [377, 120] width 49 height 15
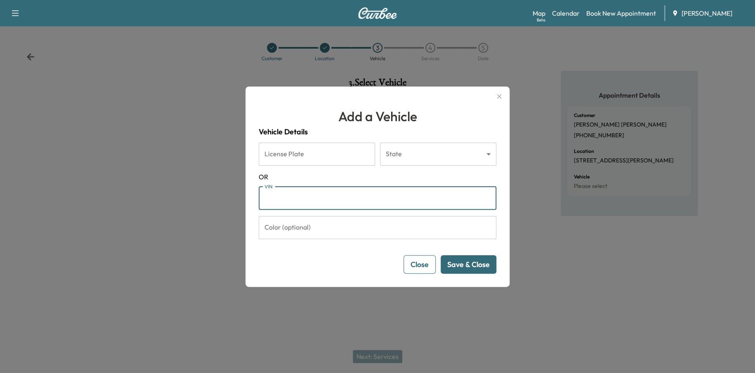
paste input "**********"
type input "**********"
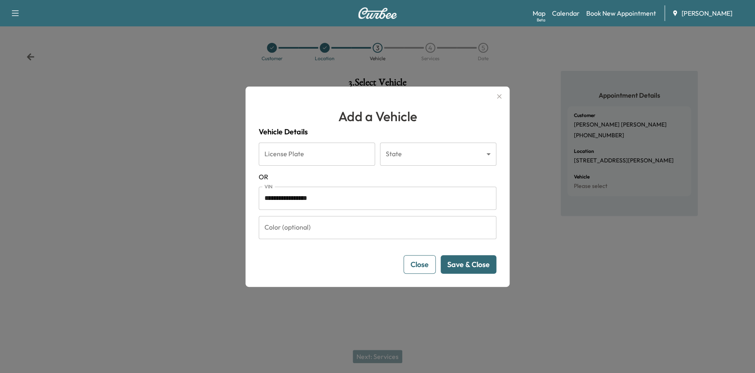
click at [456, 262] on button "Save & Close" at bounding box center [469, 264] width 56 height 19
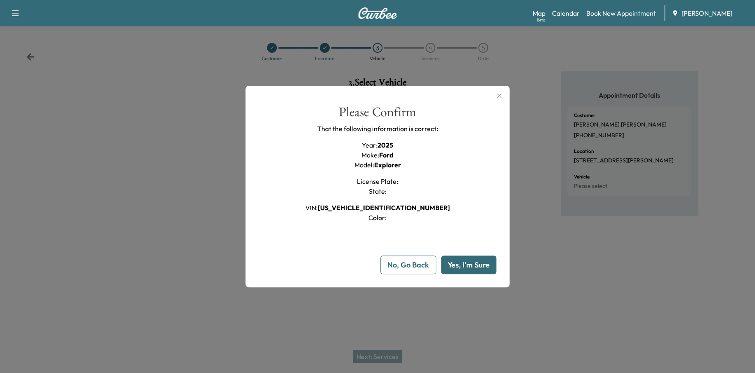
click at [456, 262] on button "Yes, I'm Sure" at bounding box center [468, 265] width 55 height 19
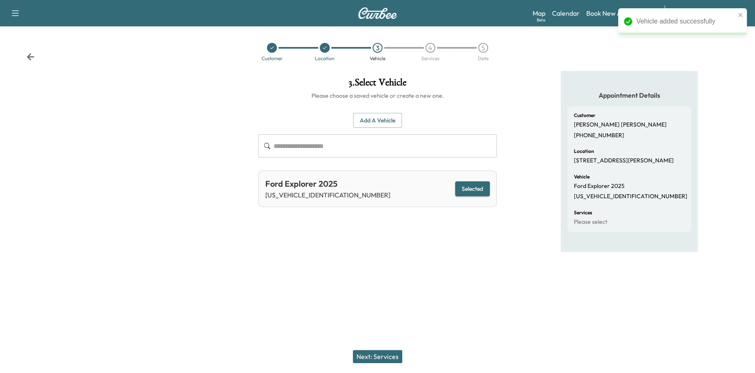
click at [371, 352] on button "Next: Services" at bounding box center [378, 356] width 50 height 13
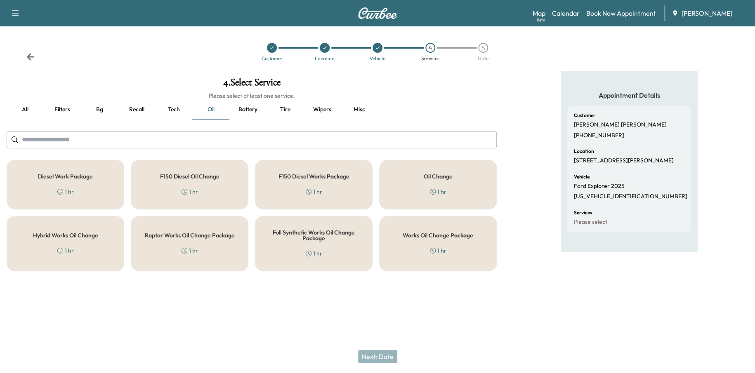
click at [416, 230] on div "Works Oil Change Package 1 hr" at bounding box center [438, 243] width 118 height 55
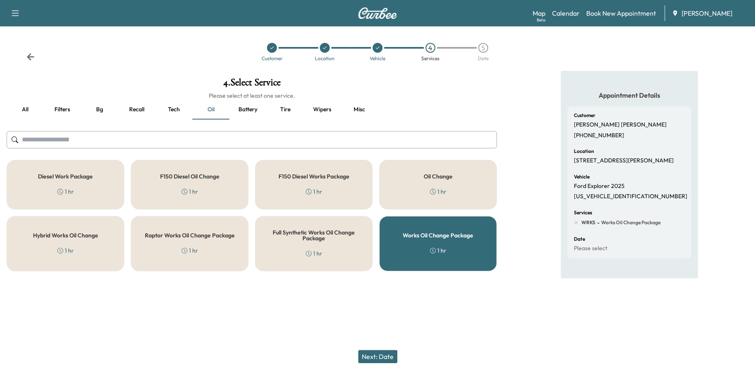
click at [389, 356] on button "Next: Date" at bounding box center [377, 356] width 39 height 13
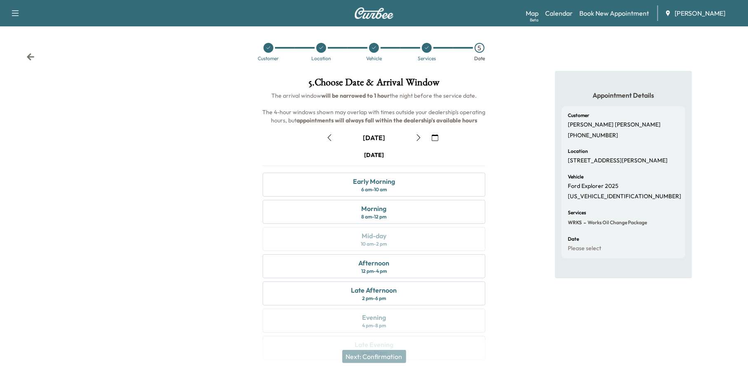
click at [437, 137] on icon "button" at bounding box center [435, 137] width 7 height 7
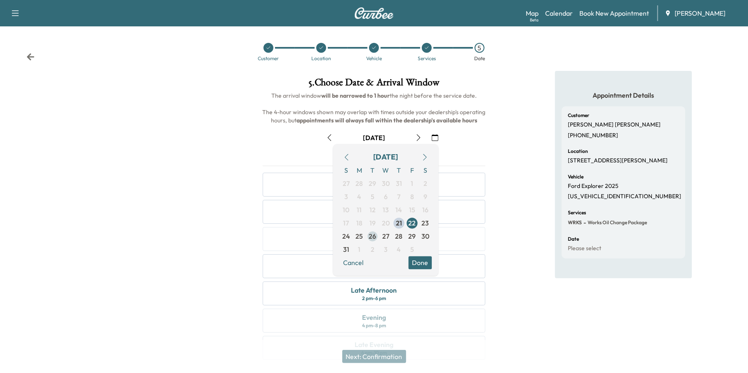
click at [371, 240] on span "26" at bounding box center [372, 237] width 7 height 10
click at [424, 260] on button "Done" at bounding box center [421, 263] width 24 height 13
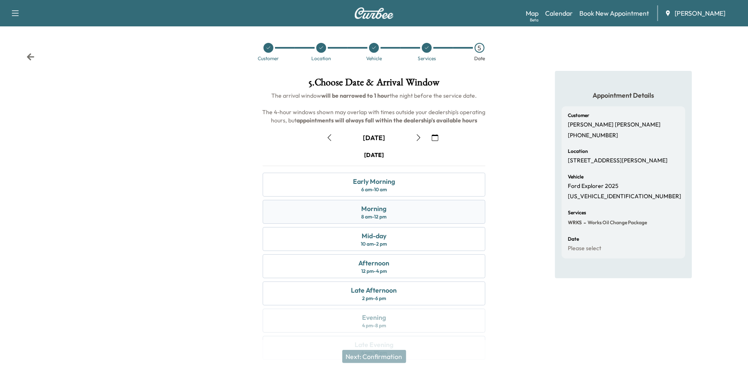
click at [449, 213] on div "Morning 8 am - 12 pm" at bounding box center [374, 212] width 223 height 24
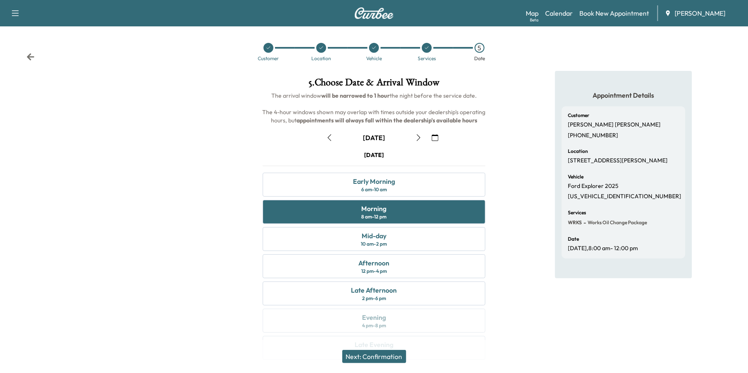
click at [397, 350] on button "Next: Confirmation" at bounding box center [374, 356] width 64 height 13
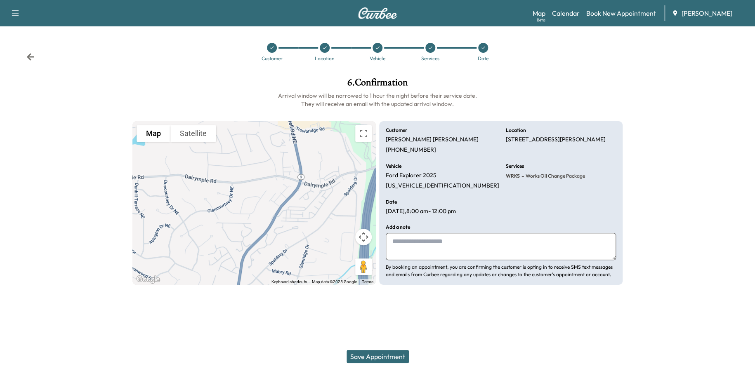
drag, startPoint x: 387, startPoint y: 353, endPoint x: 380, endPoint y: 352, distance: 7.9
click at [380, 352] on button "Save Appointment" at bounding box center [378, 356] width 62 height 13
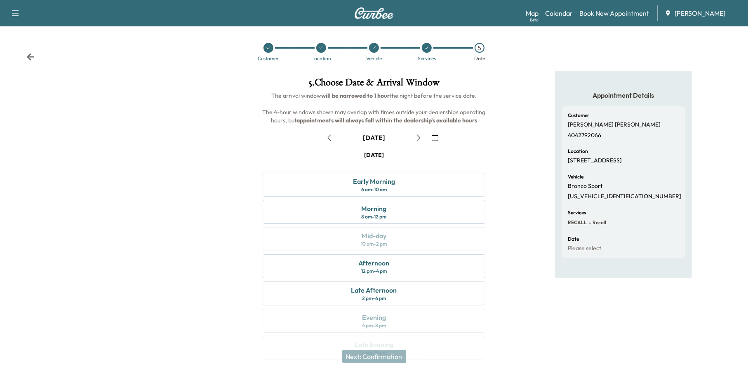
click at [437, 139] on icon "button" at bounding box center [435, 137] width 7 height 7
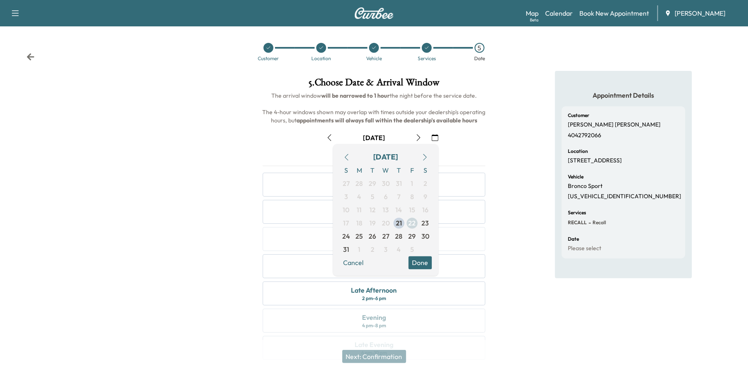
click at [411, 226] on span "22" at bounding box center [412, 224] width 7 height 10
click at [421, 258] on button "Done" at bounding box center [421, 263] width 24 height 13
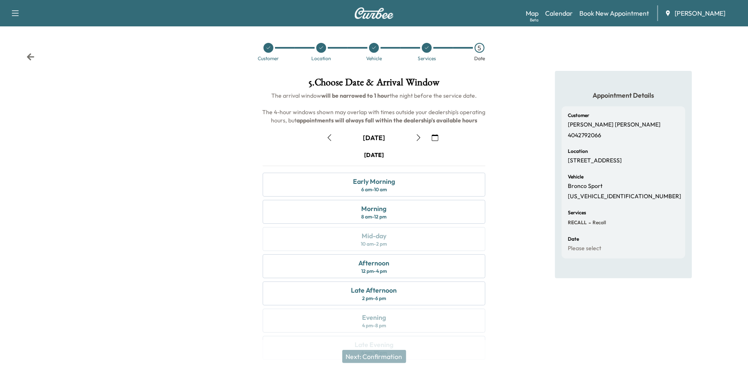
click at [434, 138] on icon "button" at bounding box center [435, 137] width 7 height 7
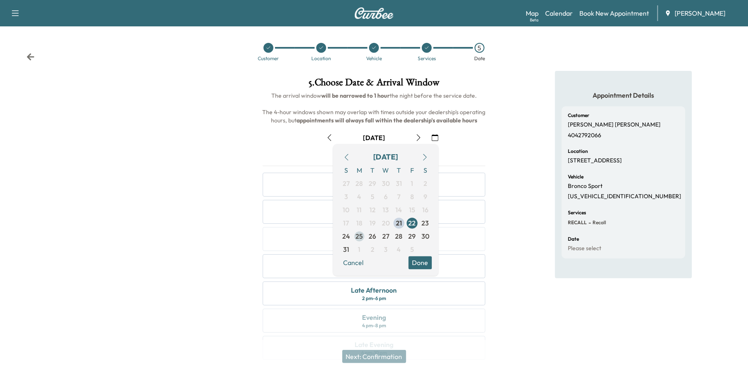
click at [359, 241] on span "25" at bounding box center [359, 237] width 7 height 10
click at [371, 237] on span "26" at bounding box center [372, 237] width 7 height 10
click at [383, 236] on span "27" at bounding box center [385, 237] width 7 height 10
click at [31, 55] on icon at bounding box center [30, 57] width 8 height 8
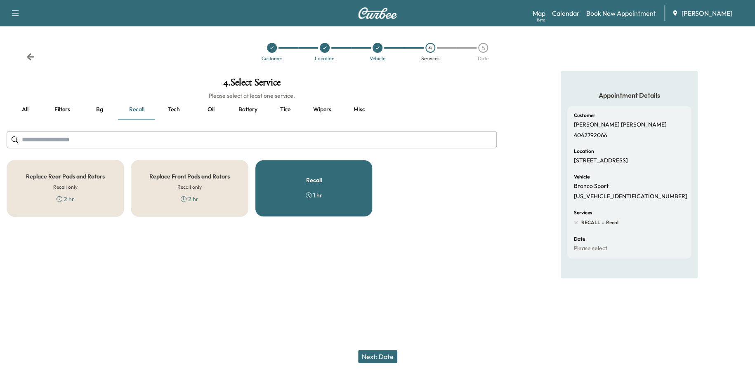
click at [32, 56] on icon at bounding box center [30, 56] width 7 height 7
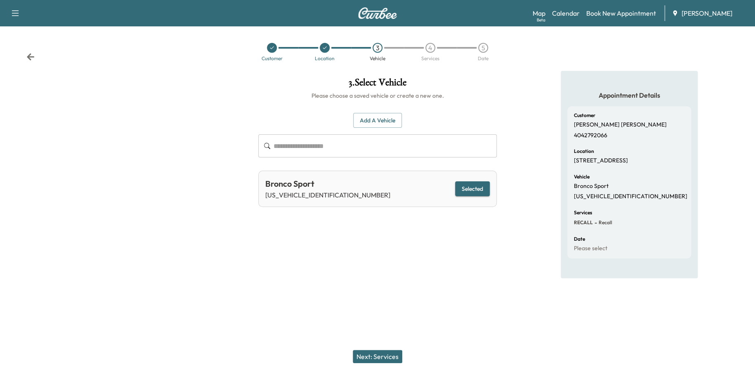
click at [32, 56] on icon at bounding box center [30, 56] width 7 height 7
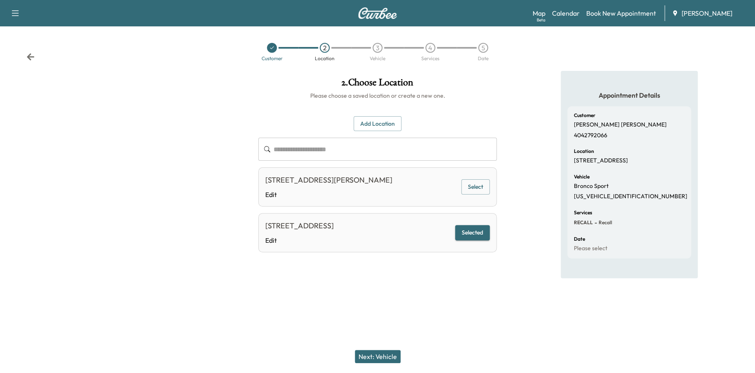
drag, startPoint x: 33, startPoint y: 43, endPoint x: 32, endPoint y: 52, distance: 8.3
click at [33, 47] on div "Customer 2 Location 3 Vehicle 4 Services 5 Date" at bounding box center [377, 52] width 755 height 38
click at [32, 52] on div "Customer 2 Location 3 Vehicle 4 Services 5 Date" at bounding box center [377, 52] width 755 height 38
click at [30, 58] on icon at bounding box center [30, 57] width 8 height 8
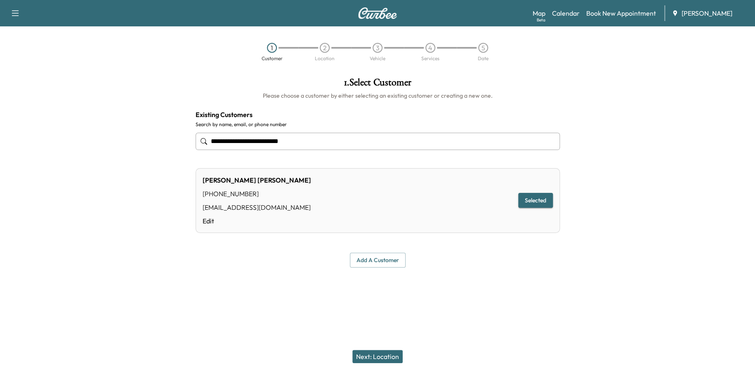
click at [28, 60] on div "1 Customer 2 Location 3 Vehicle 4 Services 5 Date" at bounding box center [377, 52] width 755 height 38
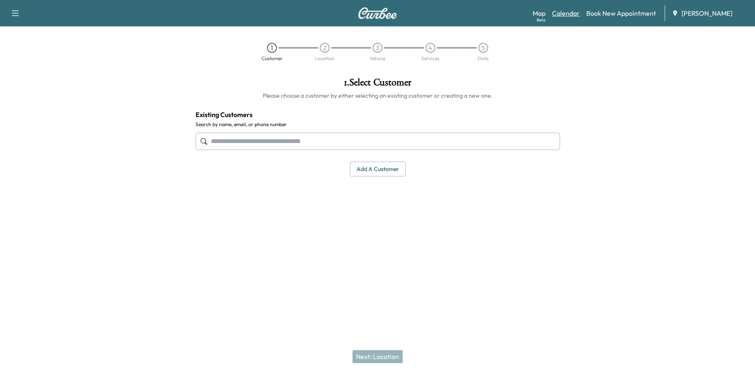
click at [574, 14] on link "Calendar" at bounding box center [566, 13] width 28 height 10
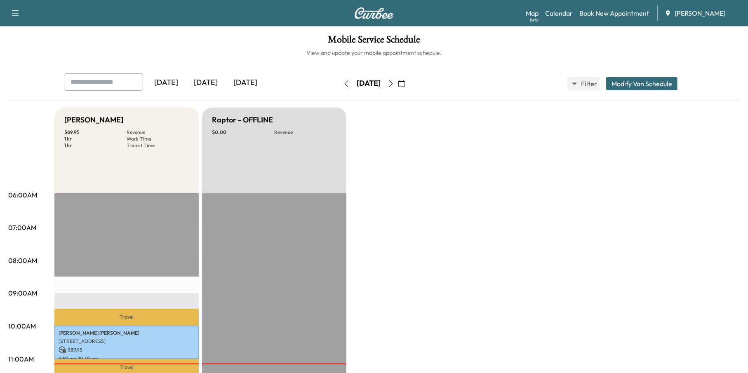
click at [405, 81] on icon "button" at bounding box center [402, 83] width 7 height 7
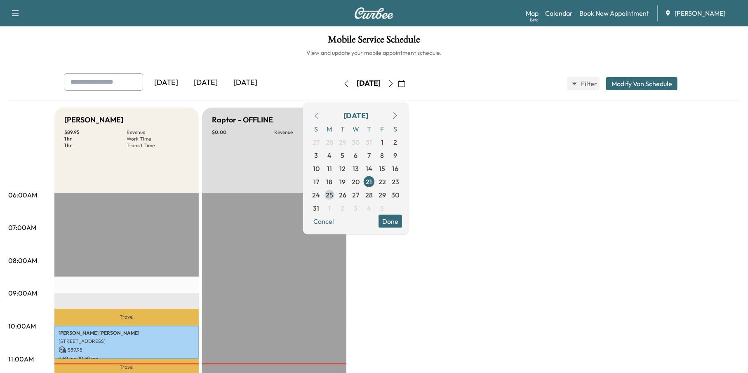
click at [336, 190] on span "25" at bounding box center [329, 194] width 13 height 13
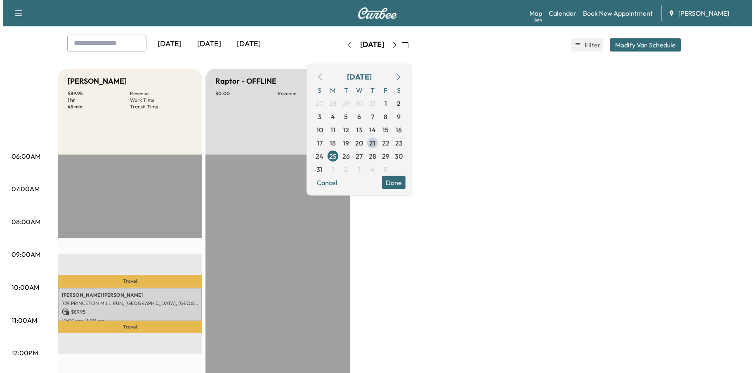
scroll to position [83, 0]
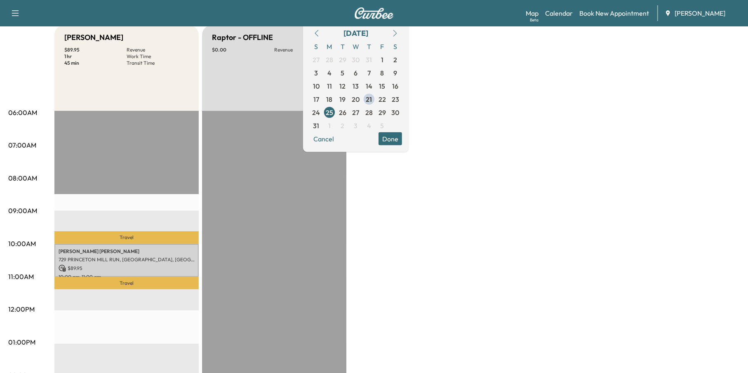
click at [125, 270] on div "[PERSON_NAME] [PERSON_NAME] 729 PRINCETON MILL RUN, [GEOGRAPHIC_DATA], [GEOGRAP…" at bounding box center [126, 260] width 144 height 33
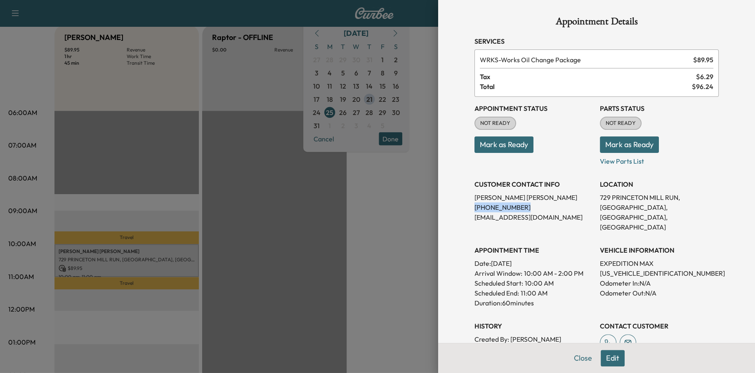
drag, startPoint x: 514, startPoint y: 206, endPoint x: 445, endPoint y: 206, distance: 68.9
click at [445, 206] on div "Appointment Details Services WRKS - Works Oil Change Package $ 89.95 Tax $ 6.29…" at bounding box center [596, 186] width 317 height 373
copy p "[PHONE_NUMBER]"
